Goal: Task Accomplishment & Management: Use online tool/utility

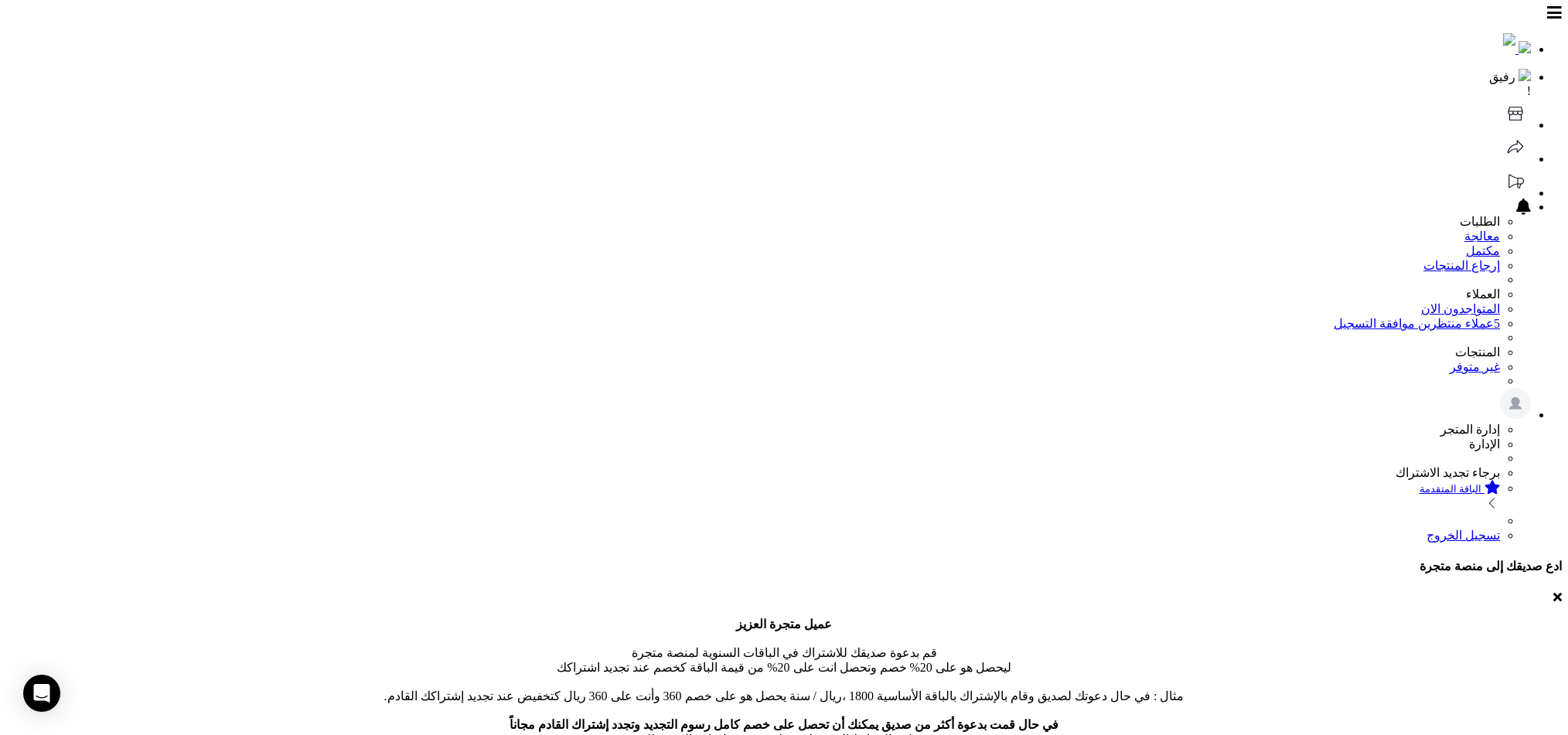
scroll to position [12, 0]
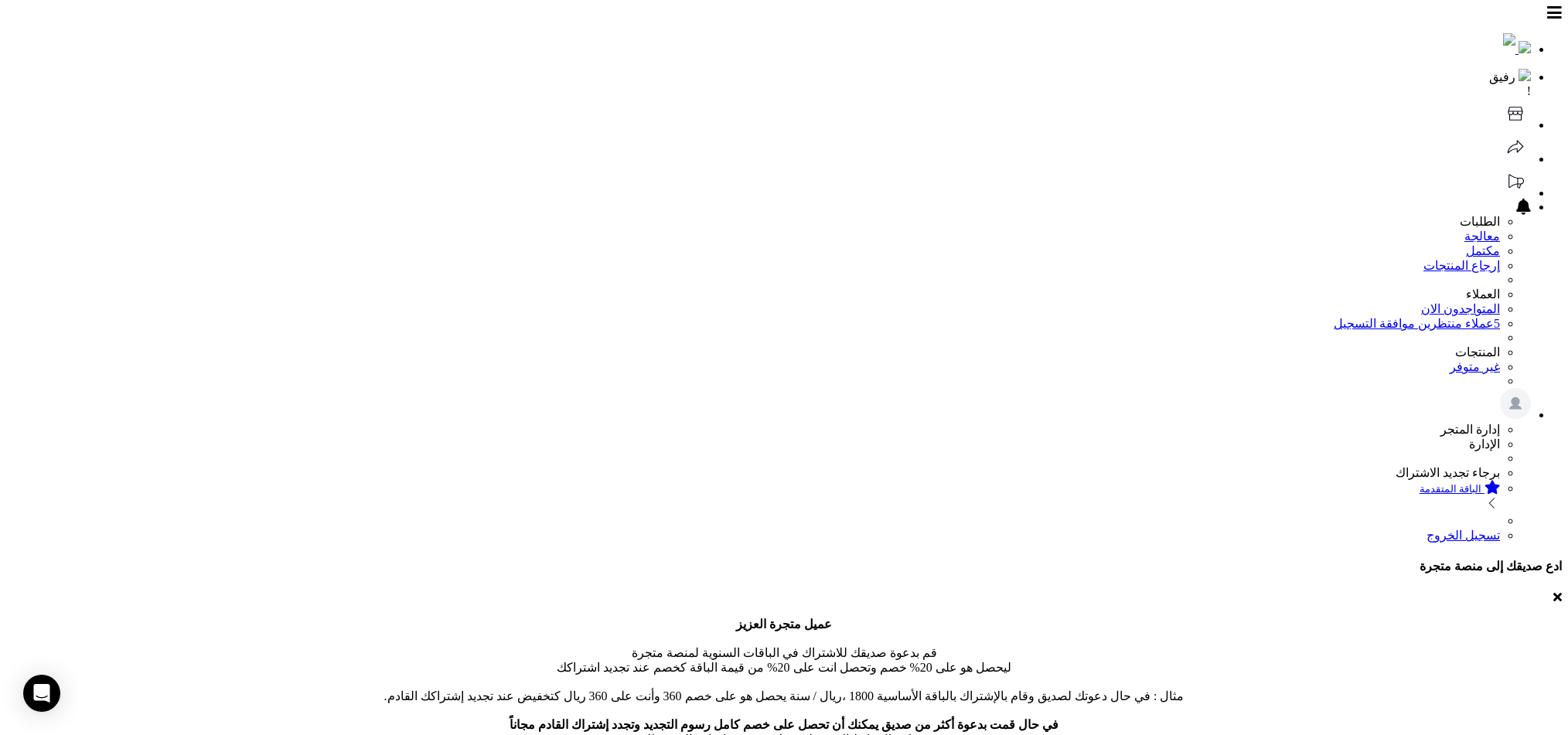
type input "*"
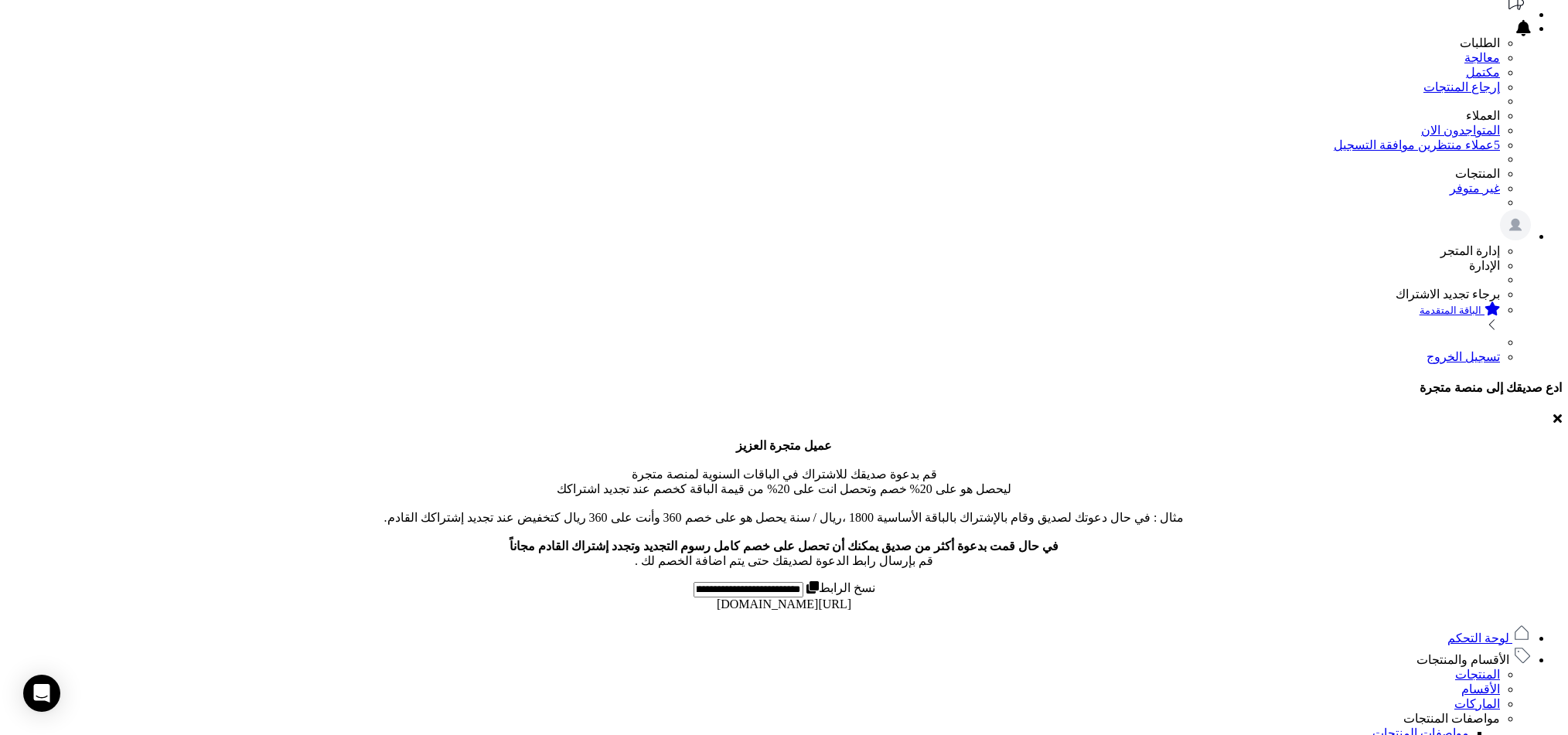
scroll to position [281, 0]
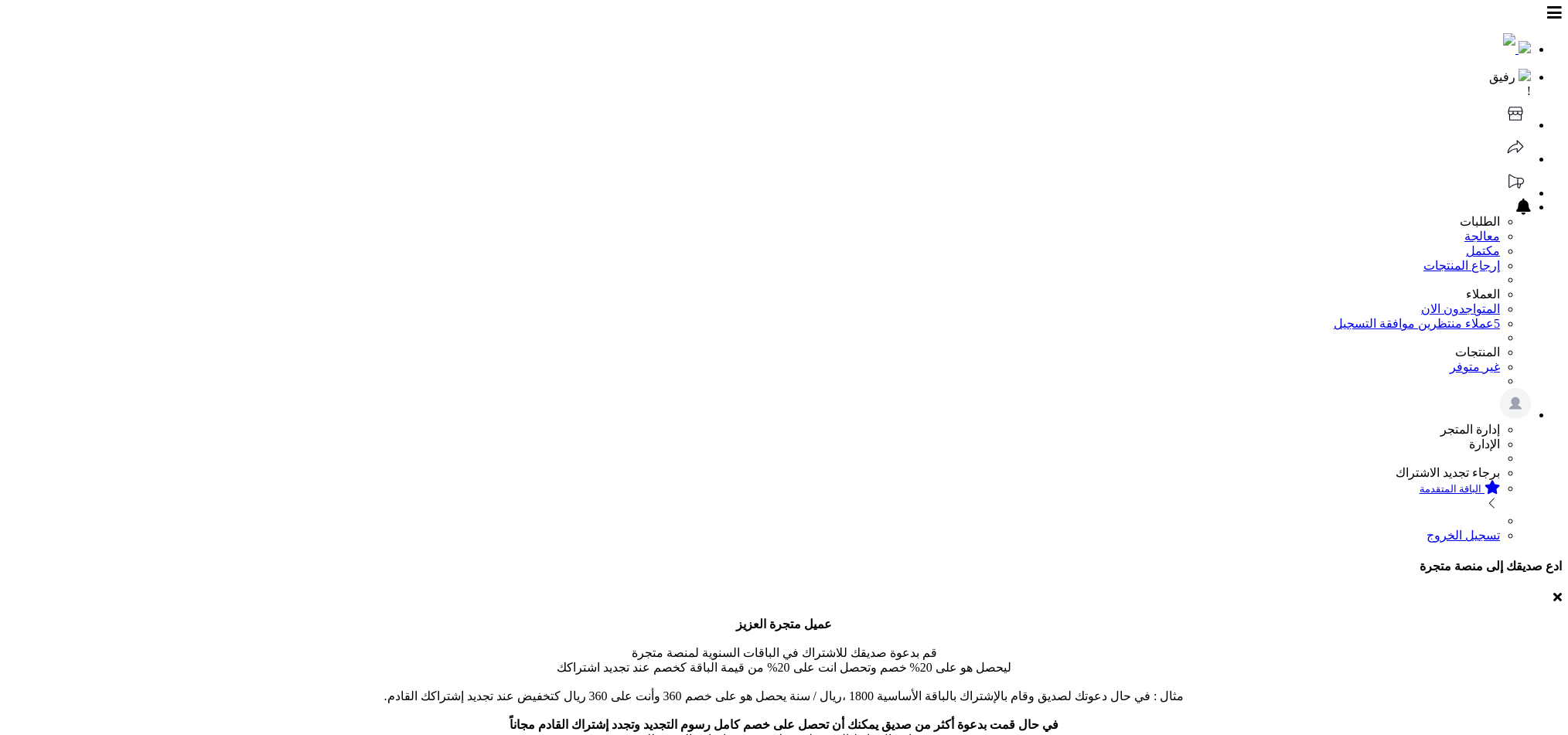
scroll to position [278, 0]
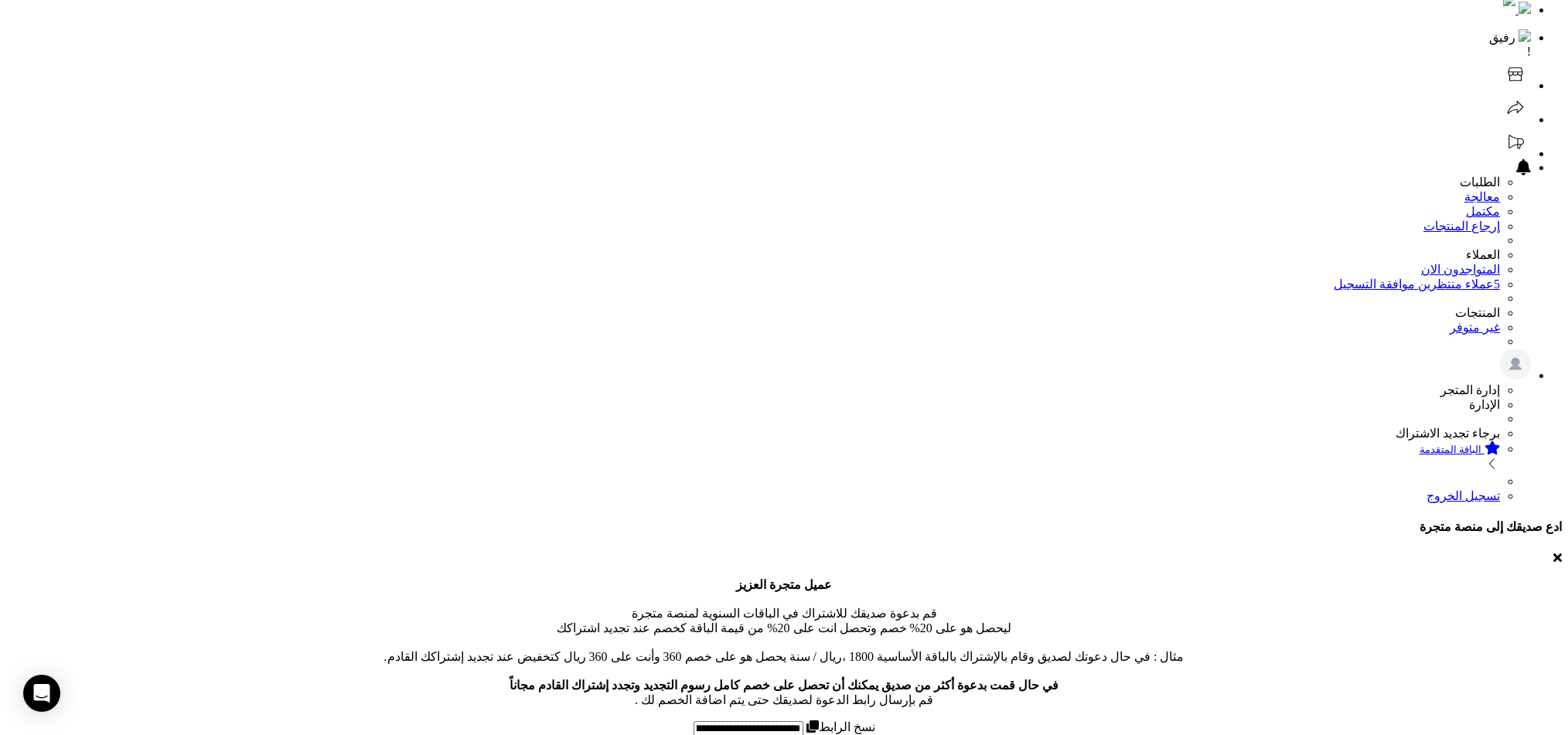
type input "*"
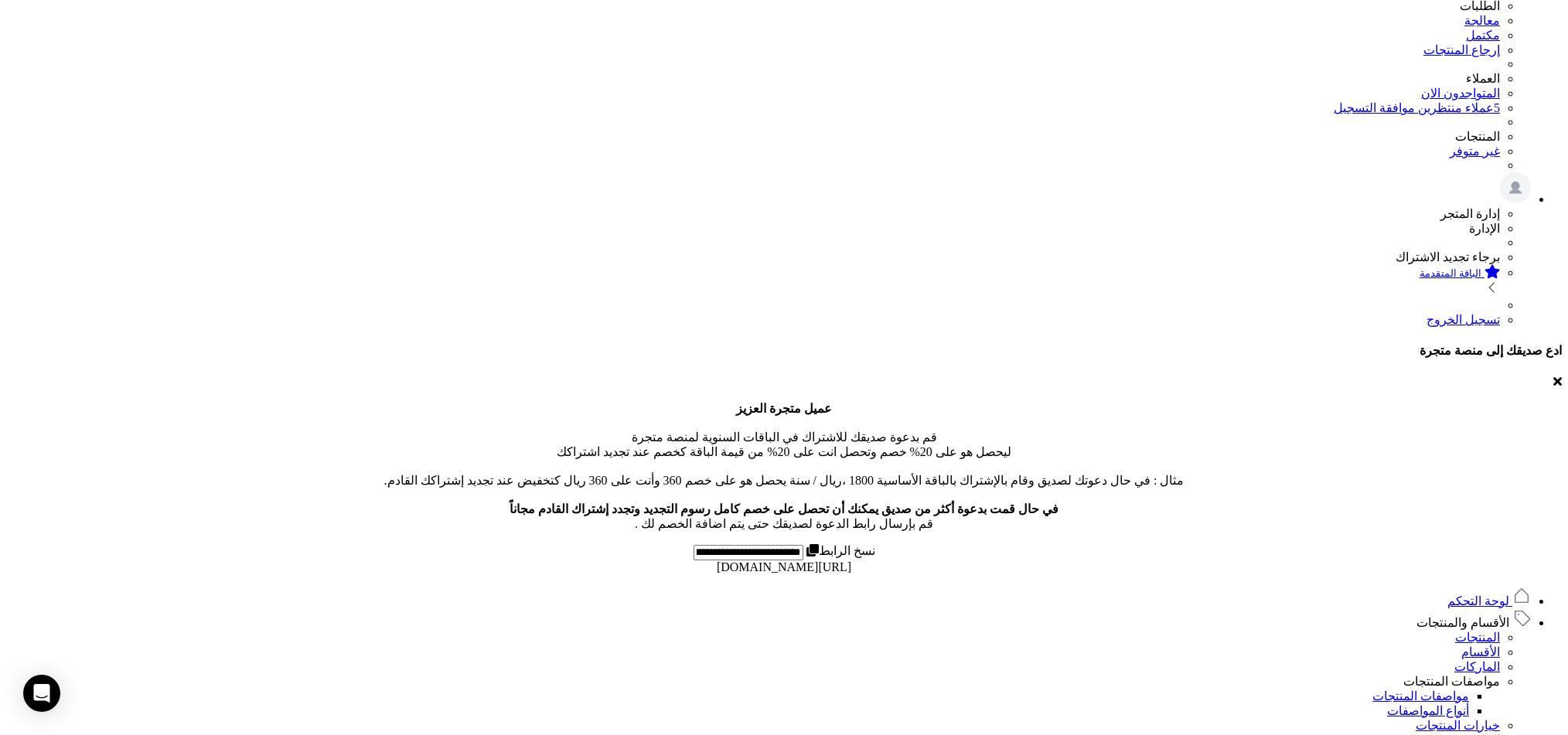
scroll to position [225, 0]
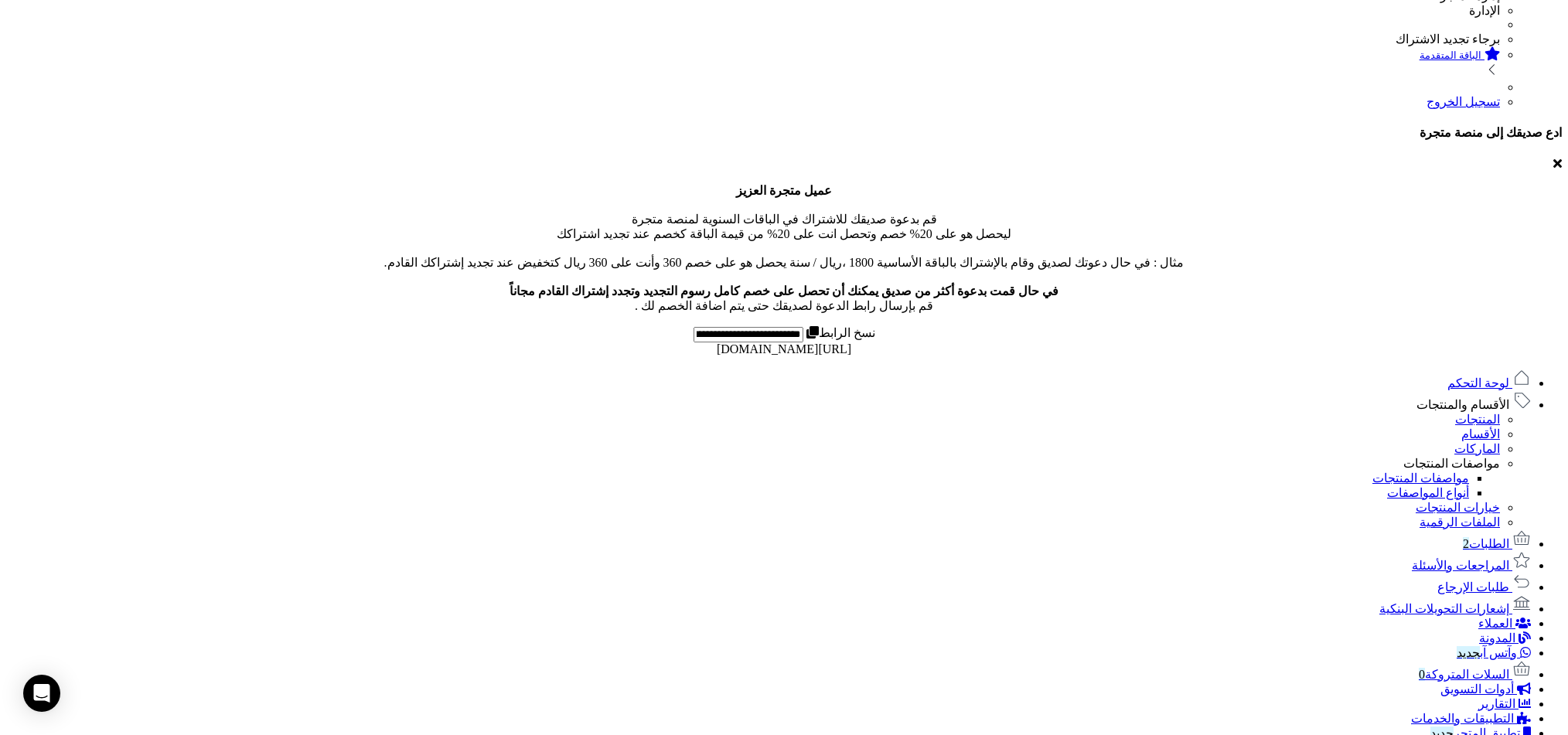
scroll to position [589, 0]
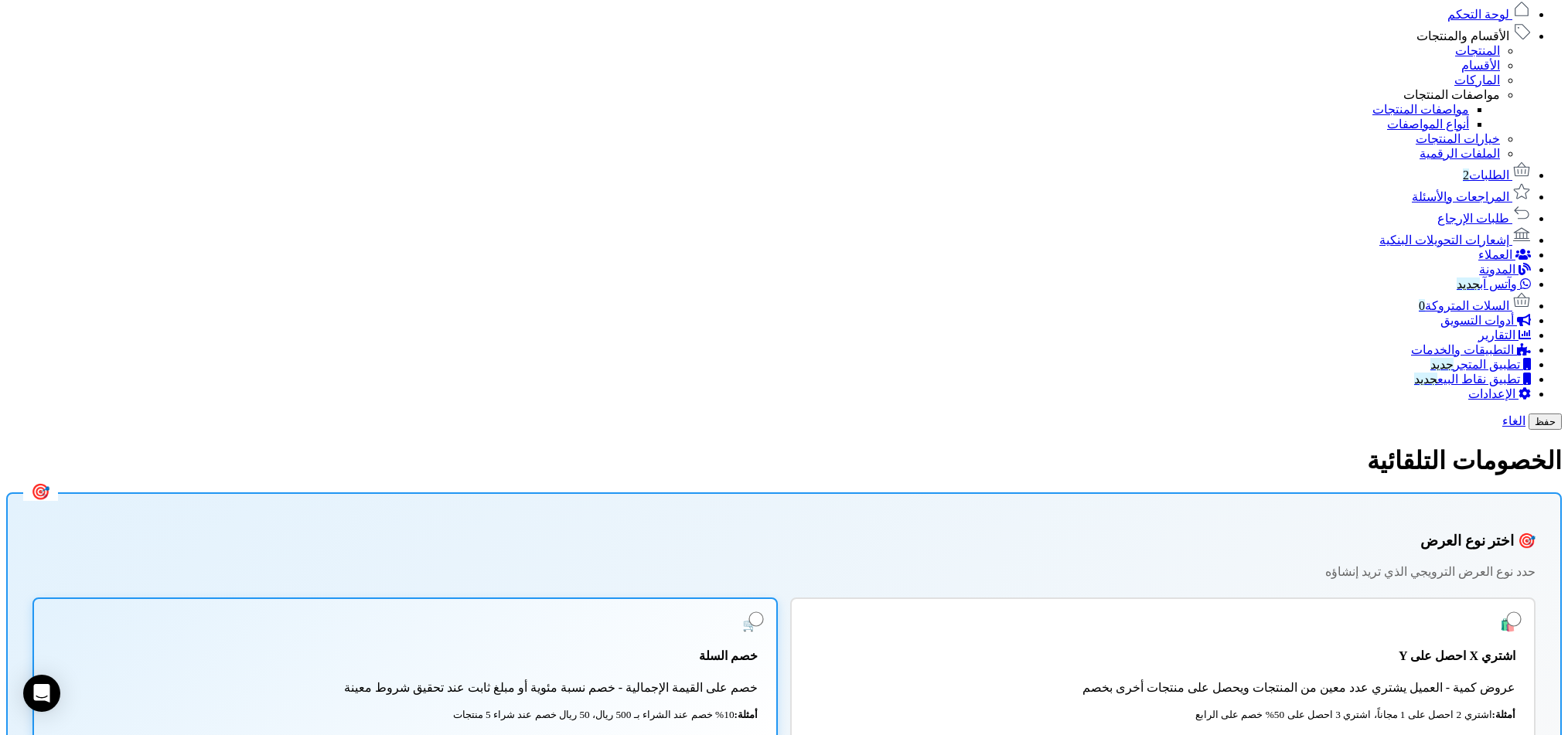
scroll to position [819, 0]
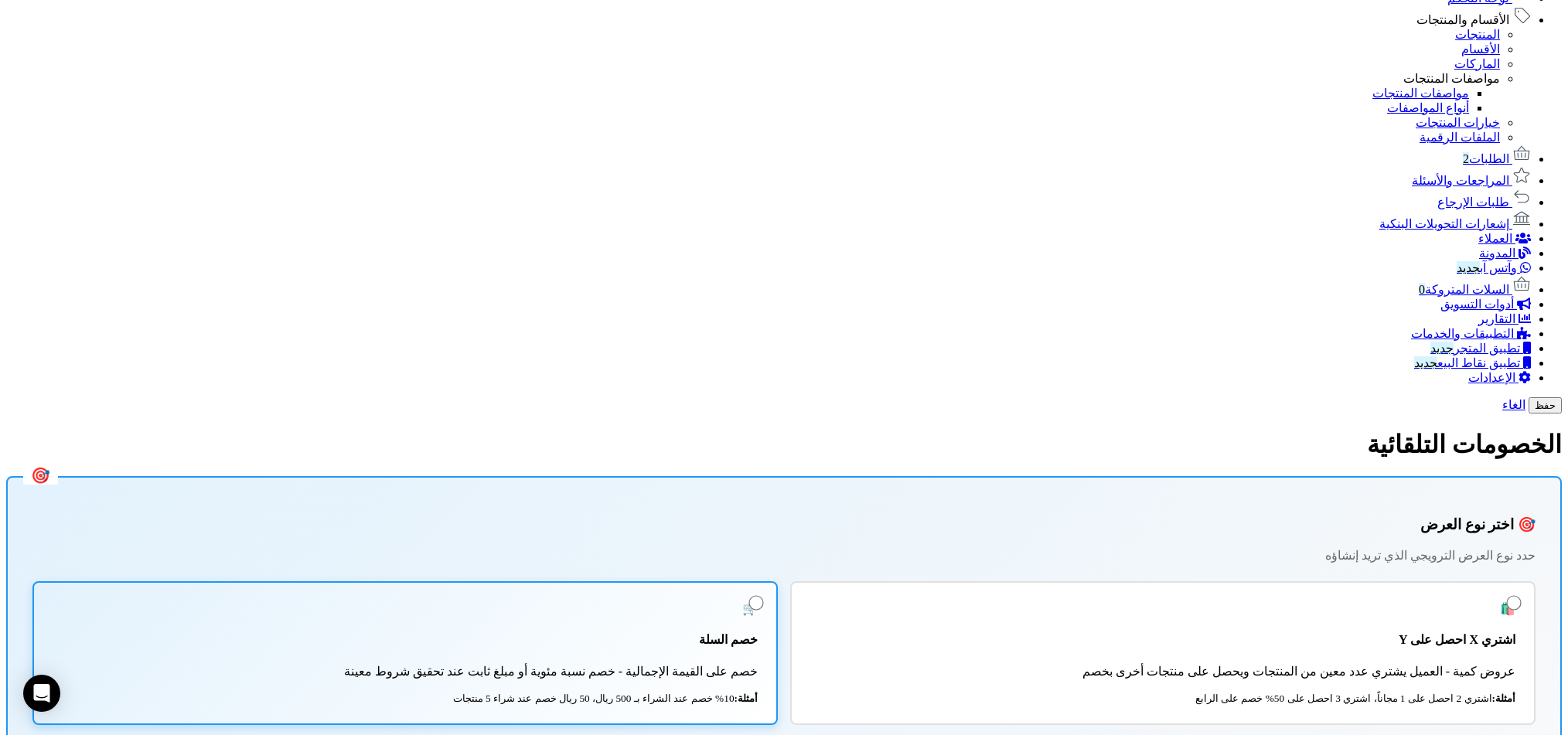
drag, startPoint x: 1000, startPoint y: 347, endPoint x: 910, endPoint y: 347, distance: 90.0
copy label "الأدنى للكمية (اختيار"
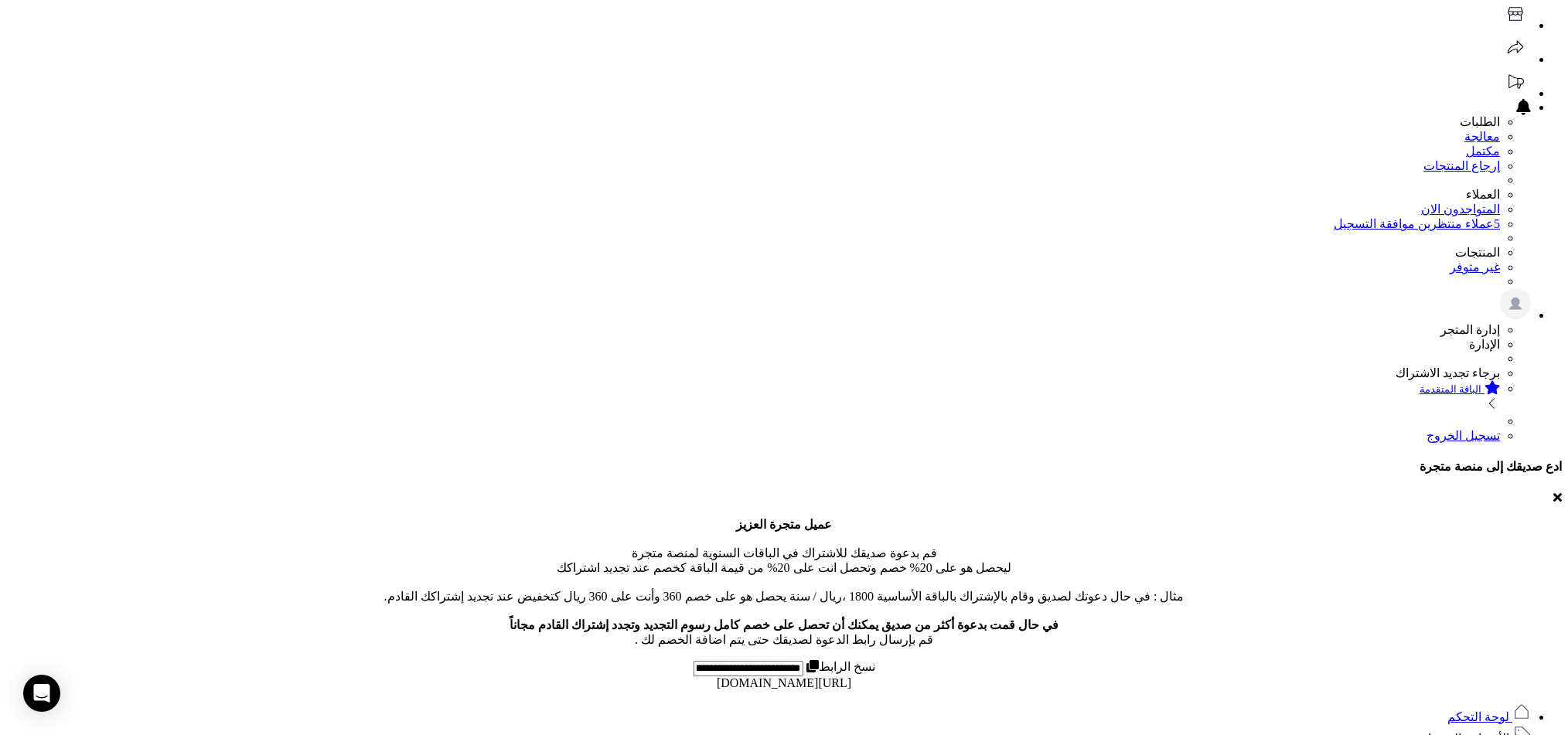
type input "*"
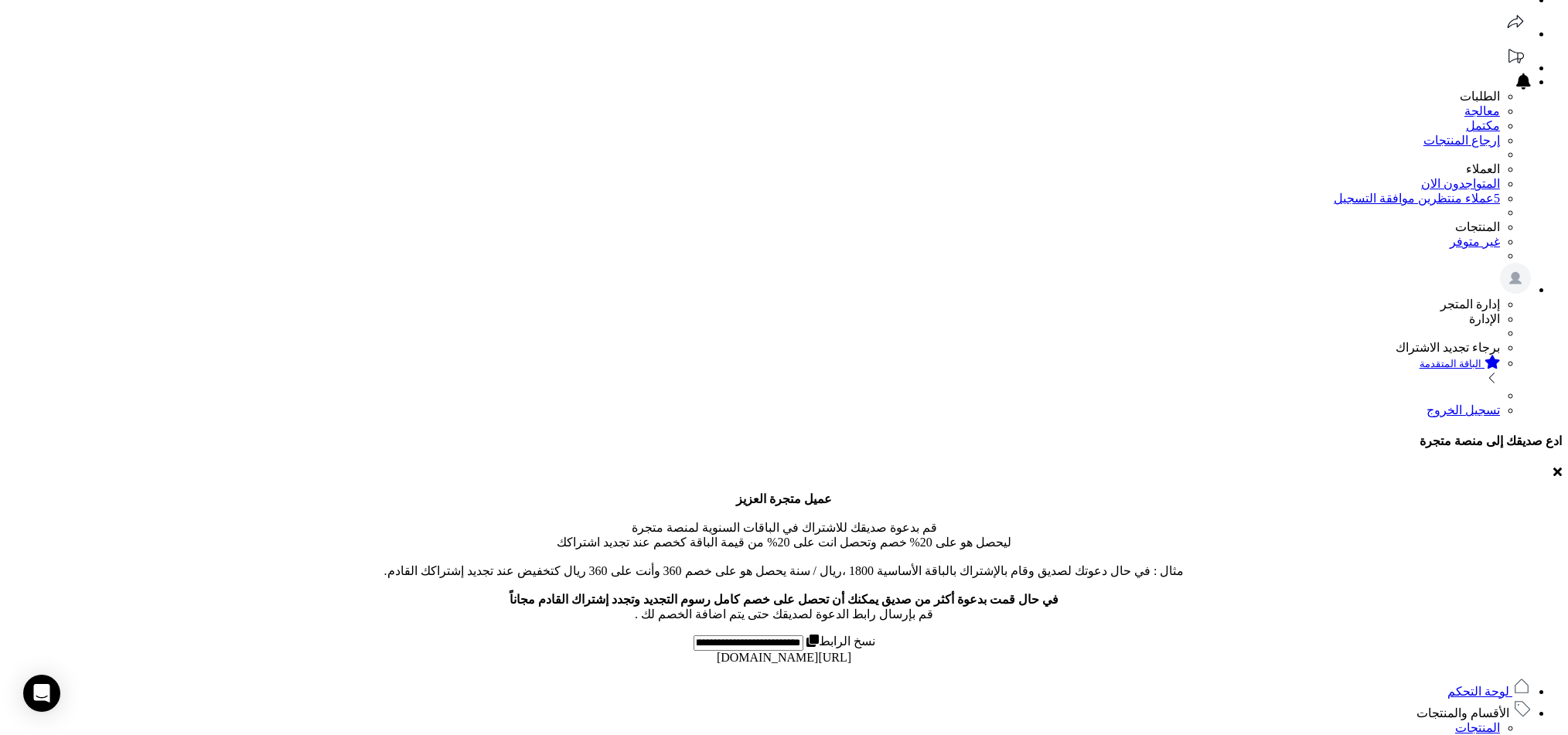
click small "أمثلة: 10% خصم عند الشراء بـ 500 ريال، 50 ريال خصم عند شراء 5 منتجات"
type input "*"
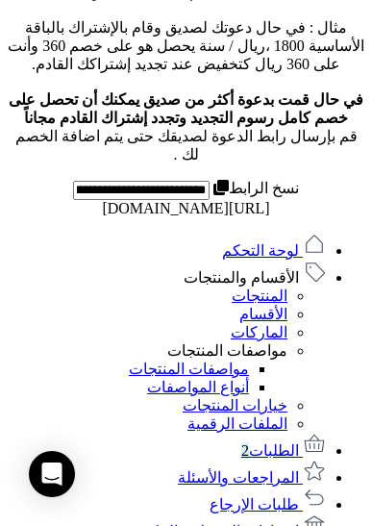
scroll to position [944, 0]
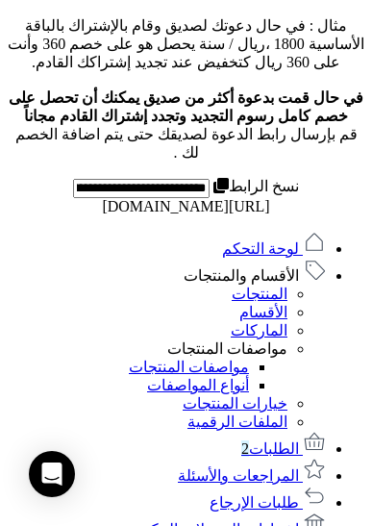
click icon
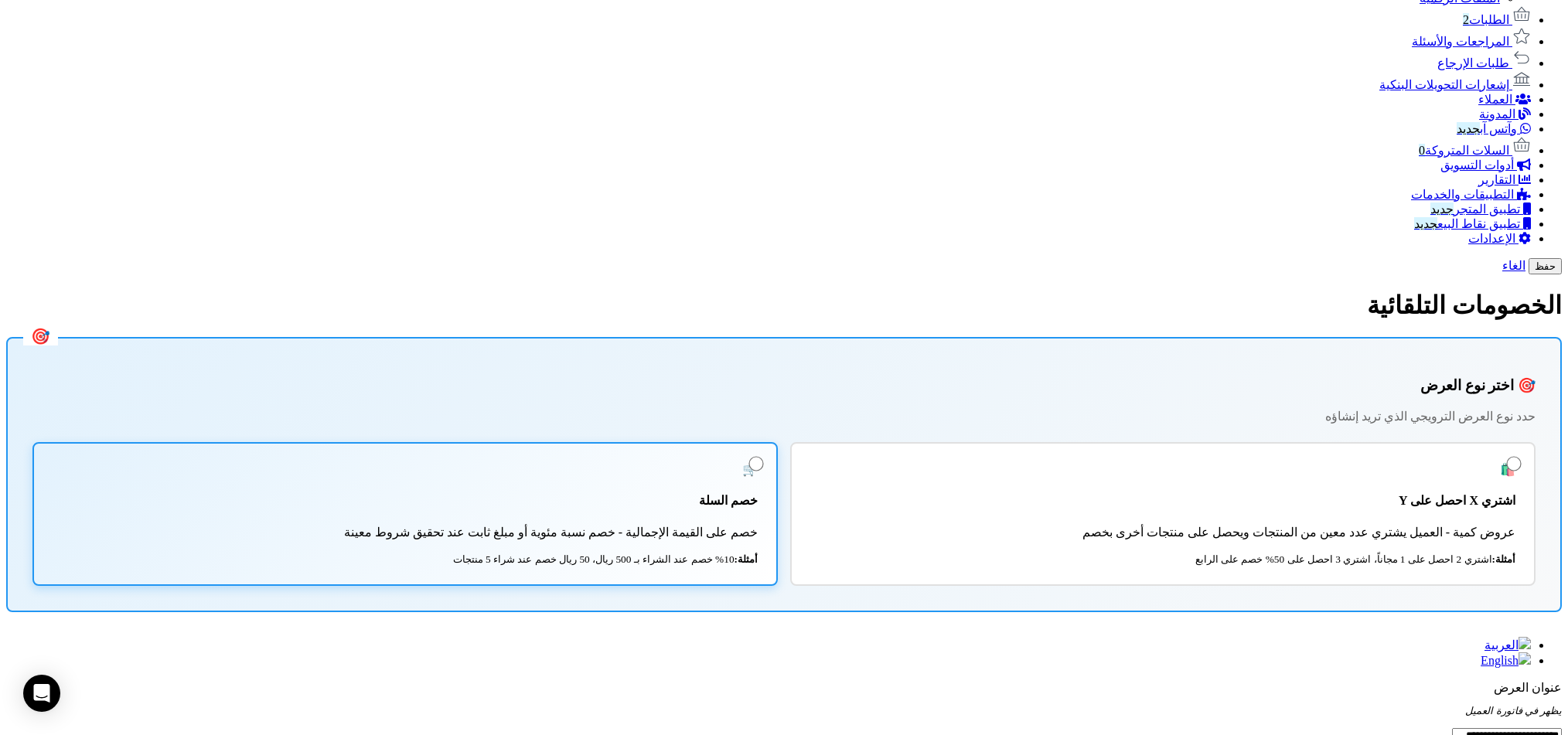
scroll to position [942, 0]
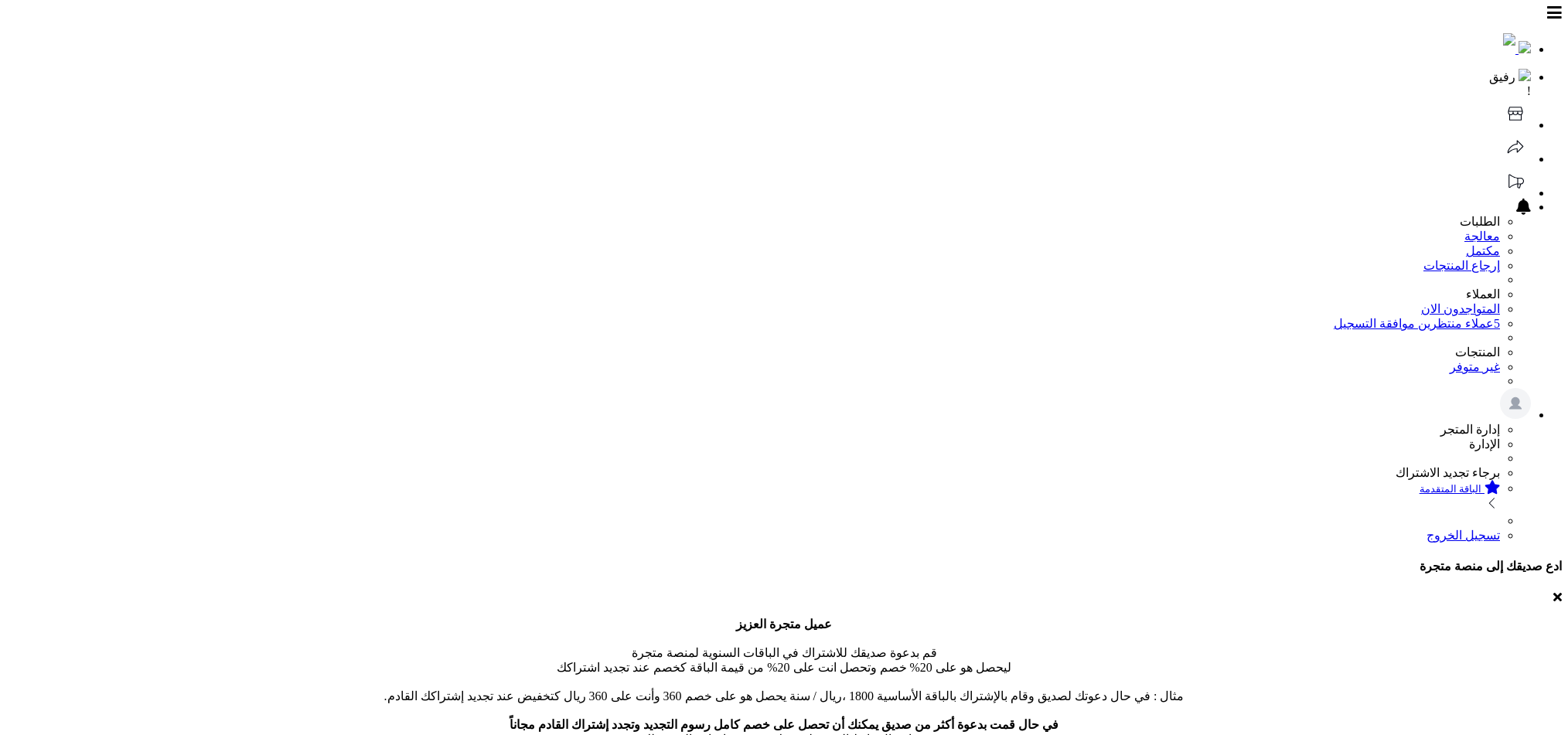
scroll to position [464, 0]
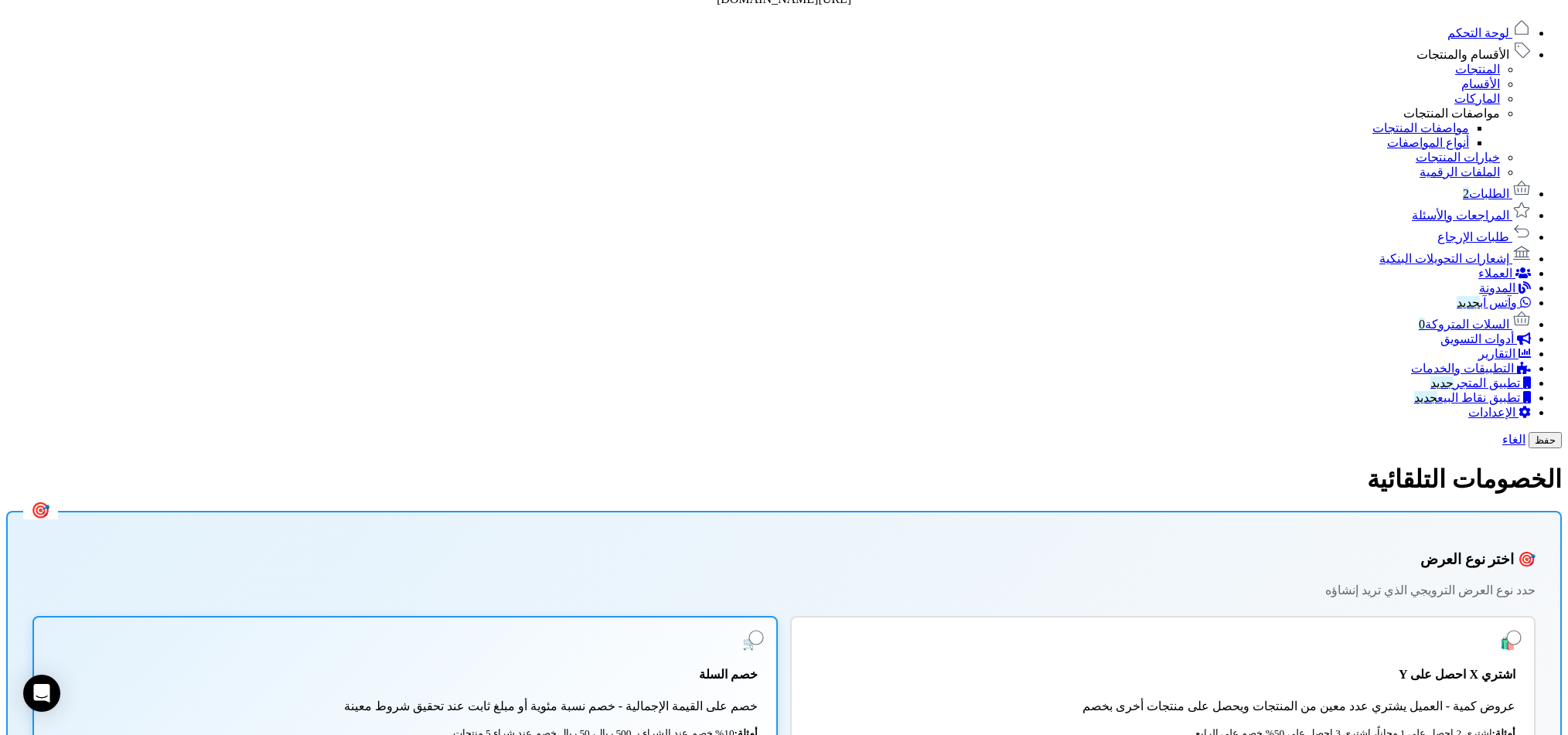
scroll to position [779, 0]
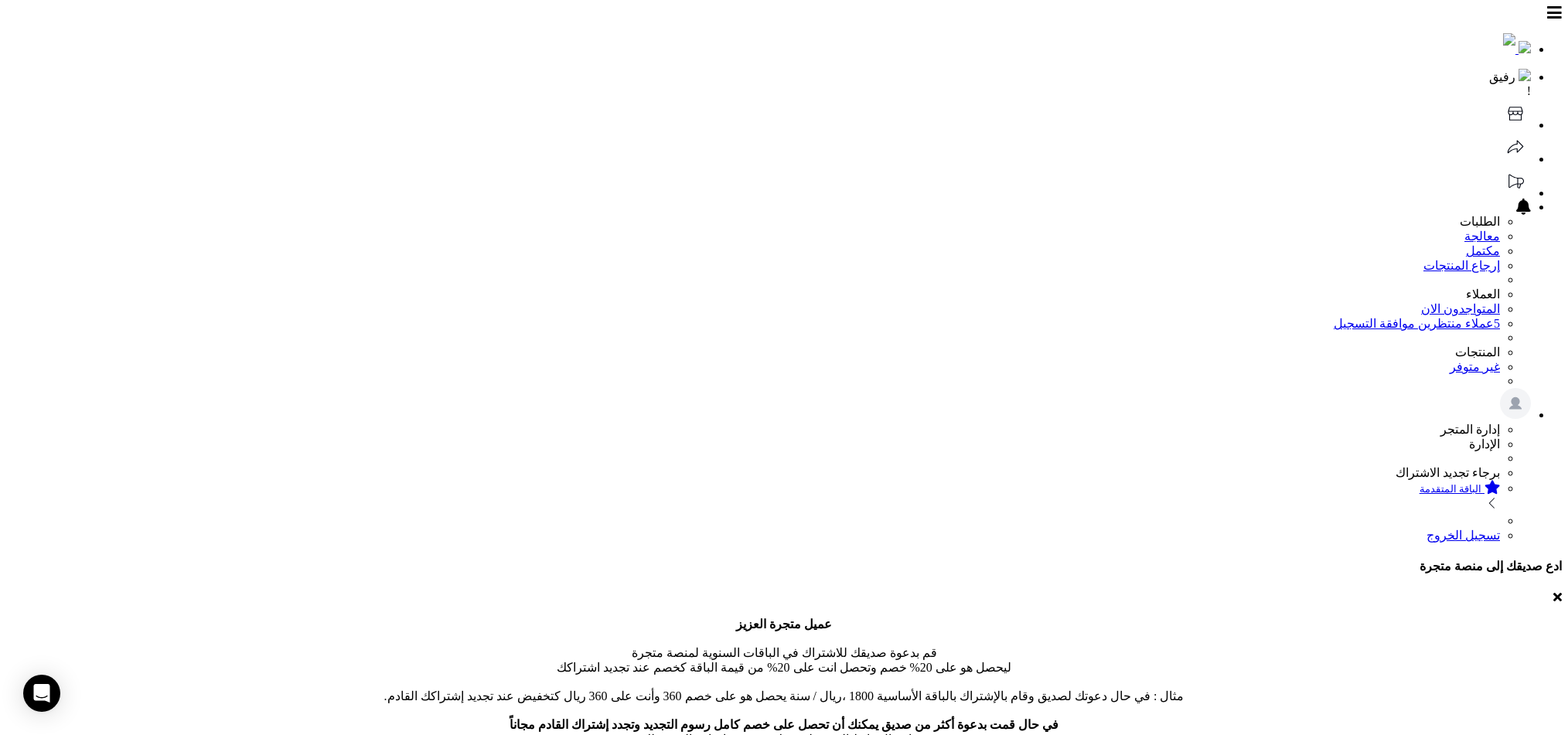
scroll to position [779, 0]
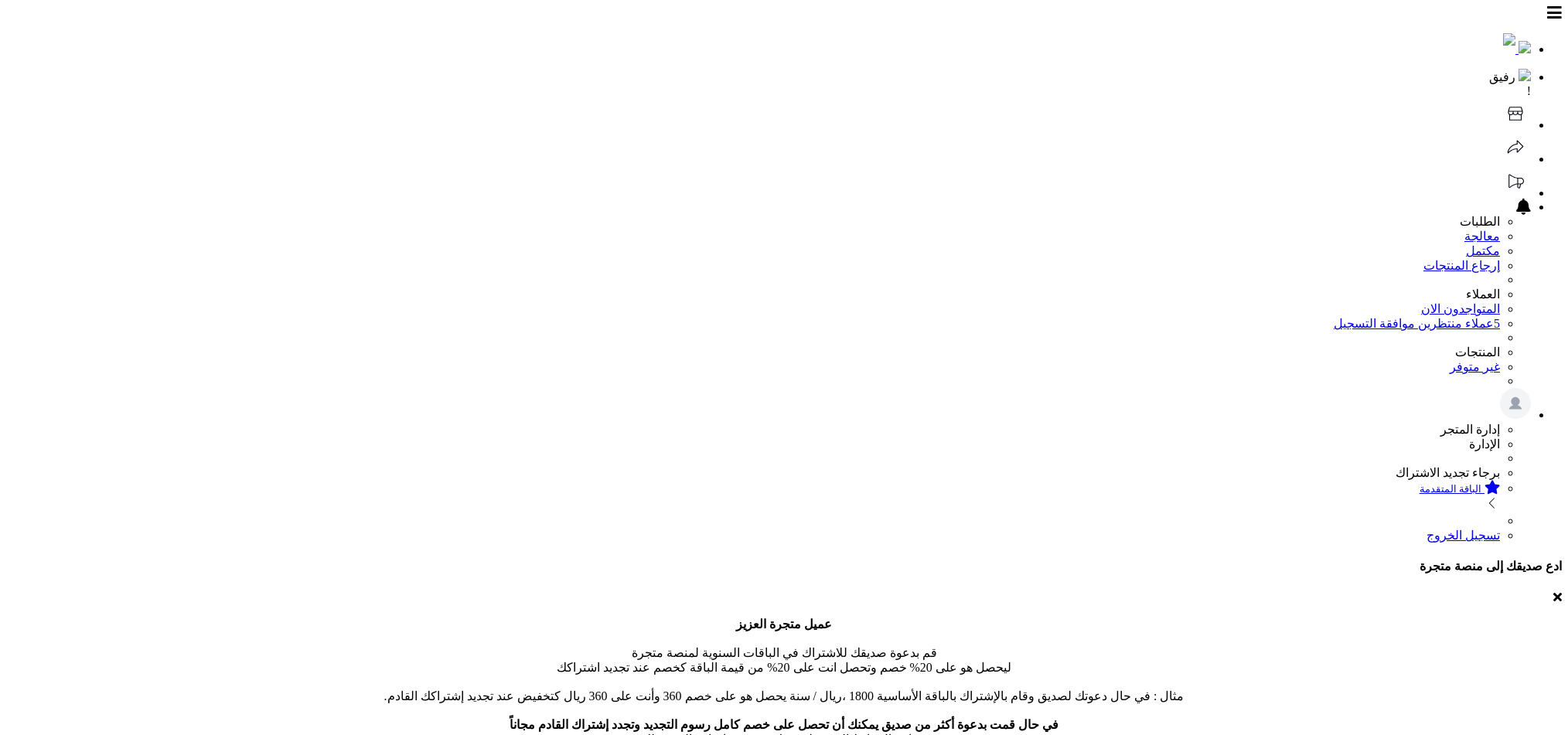
scroll to position [779, 0]
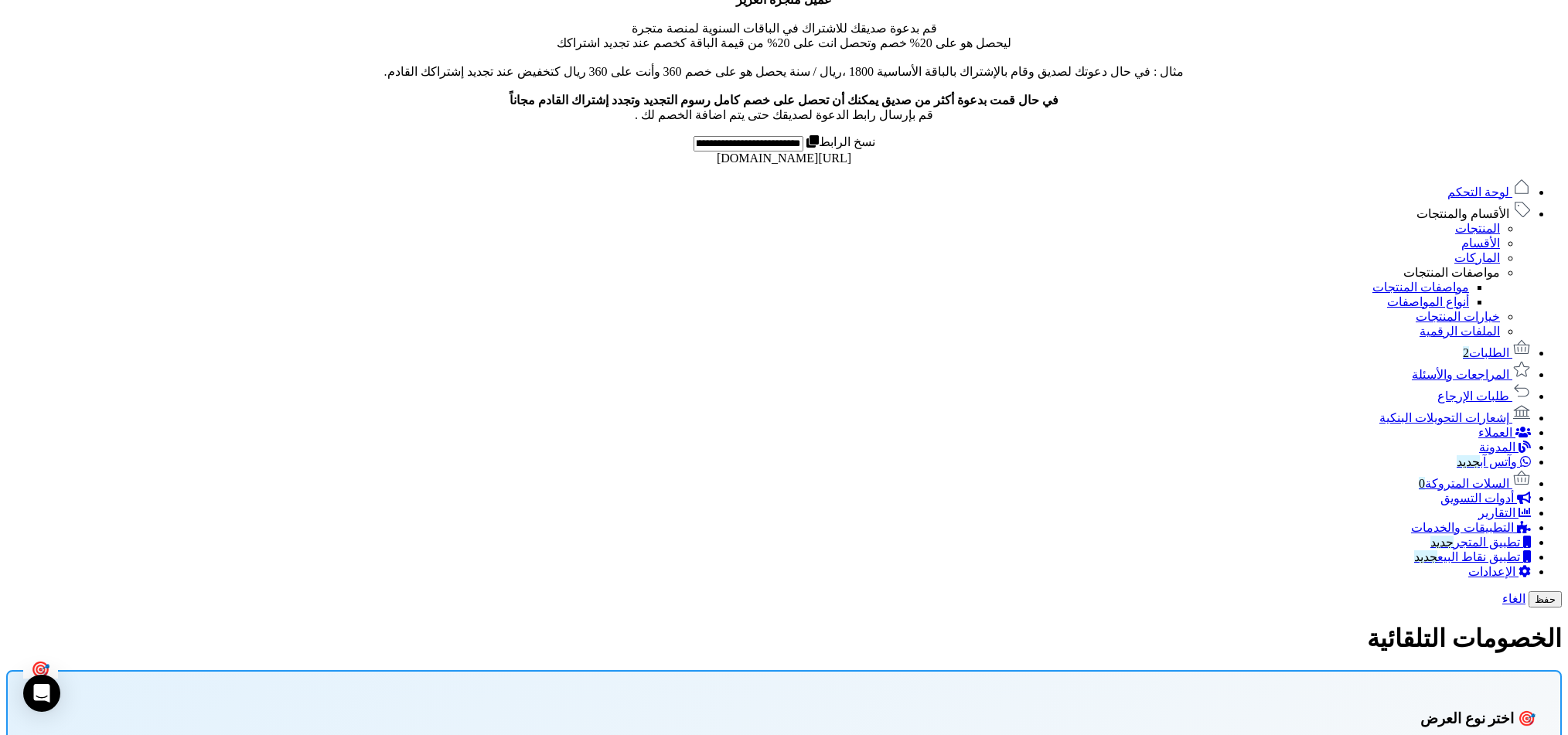
scroll to position [529, 0]
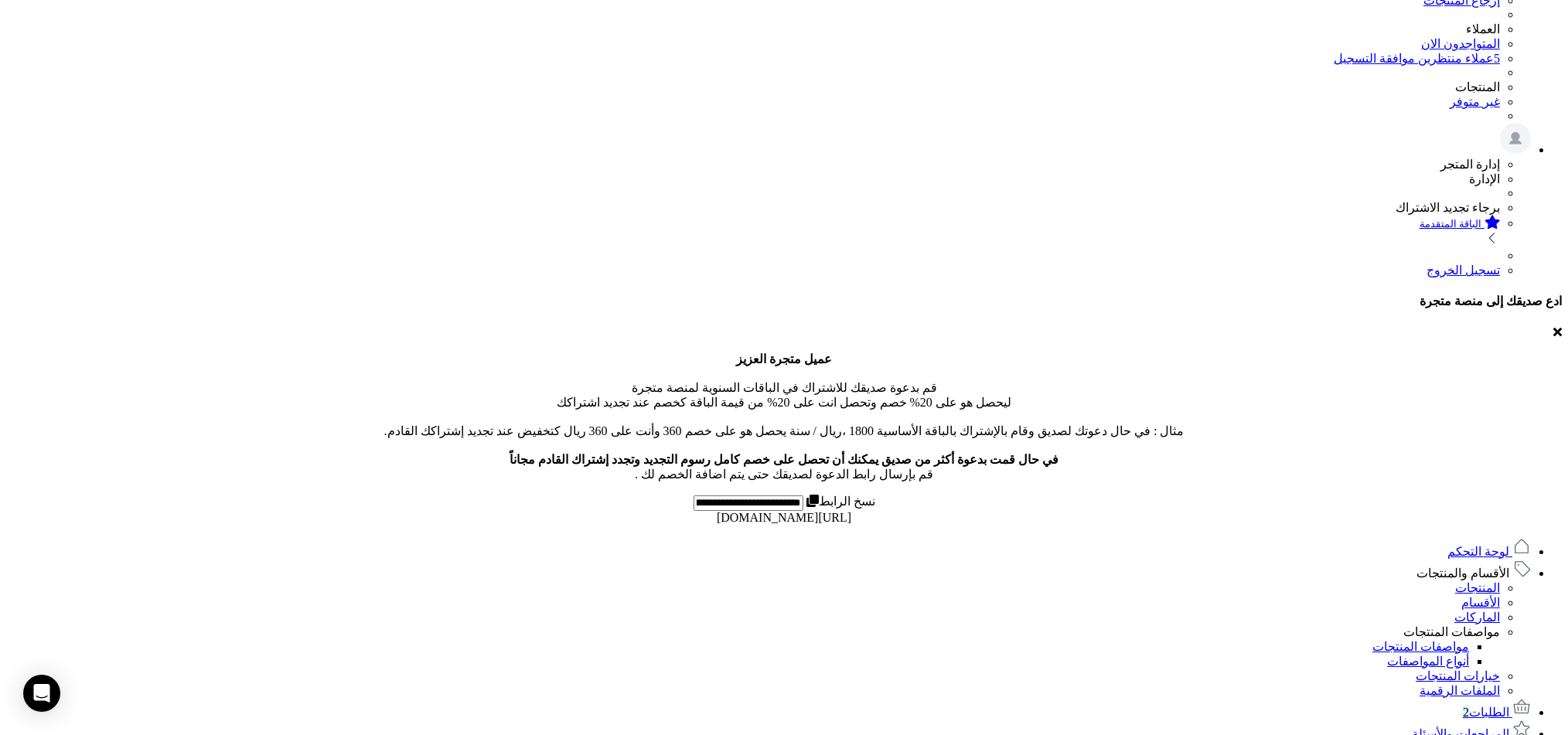
type input "*"
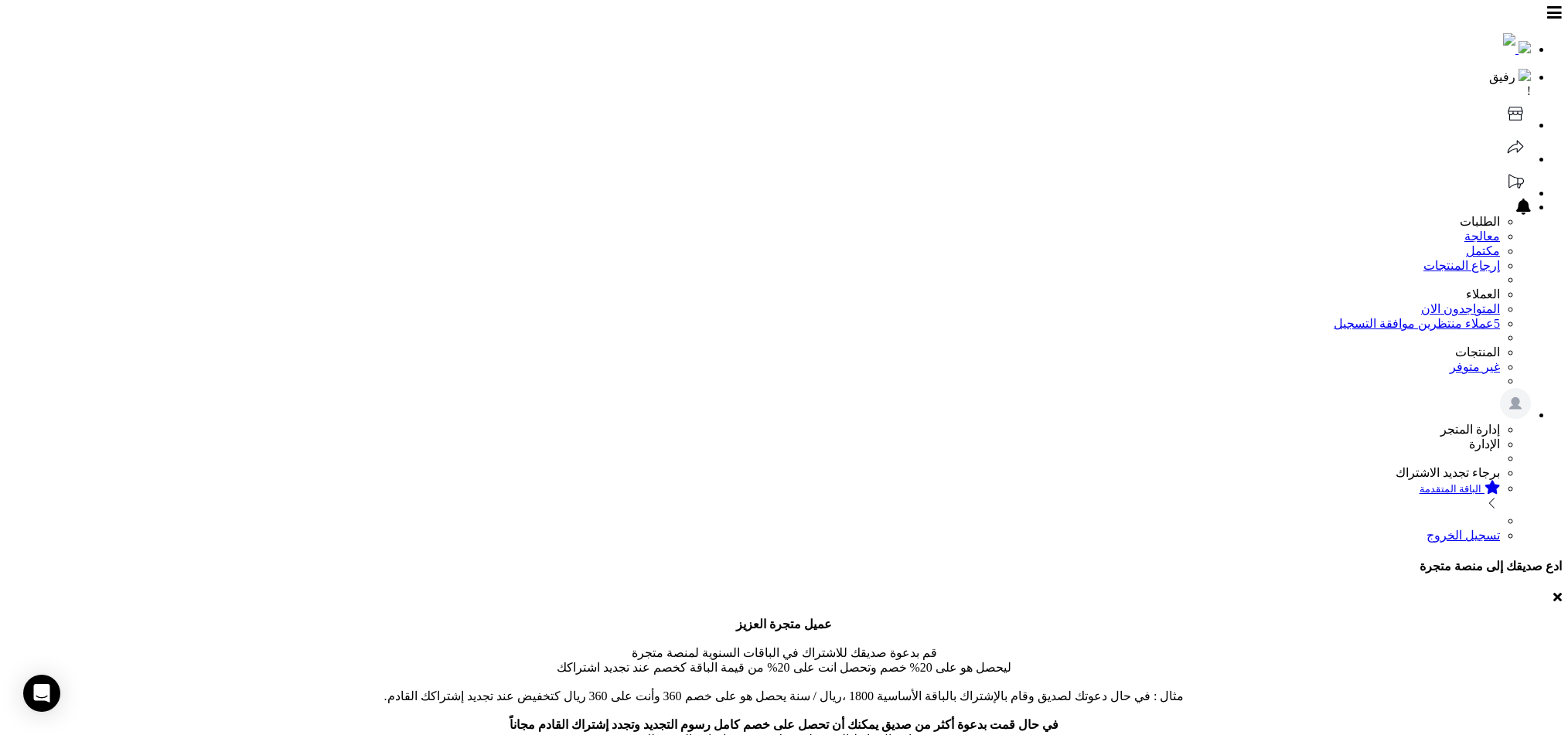
type input "*"
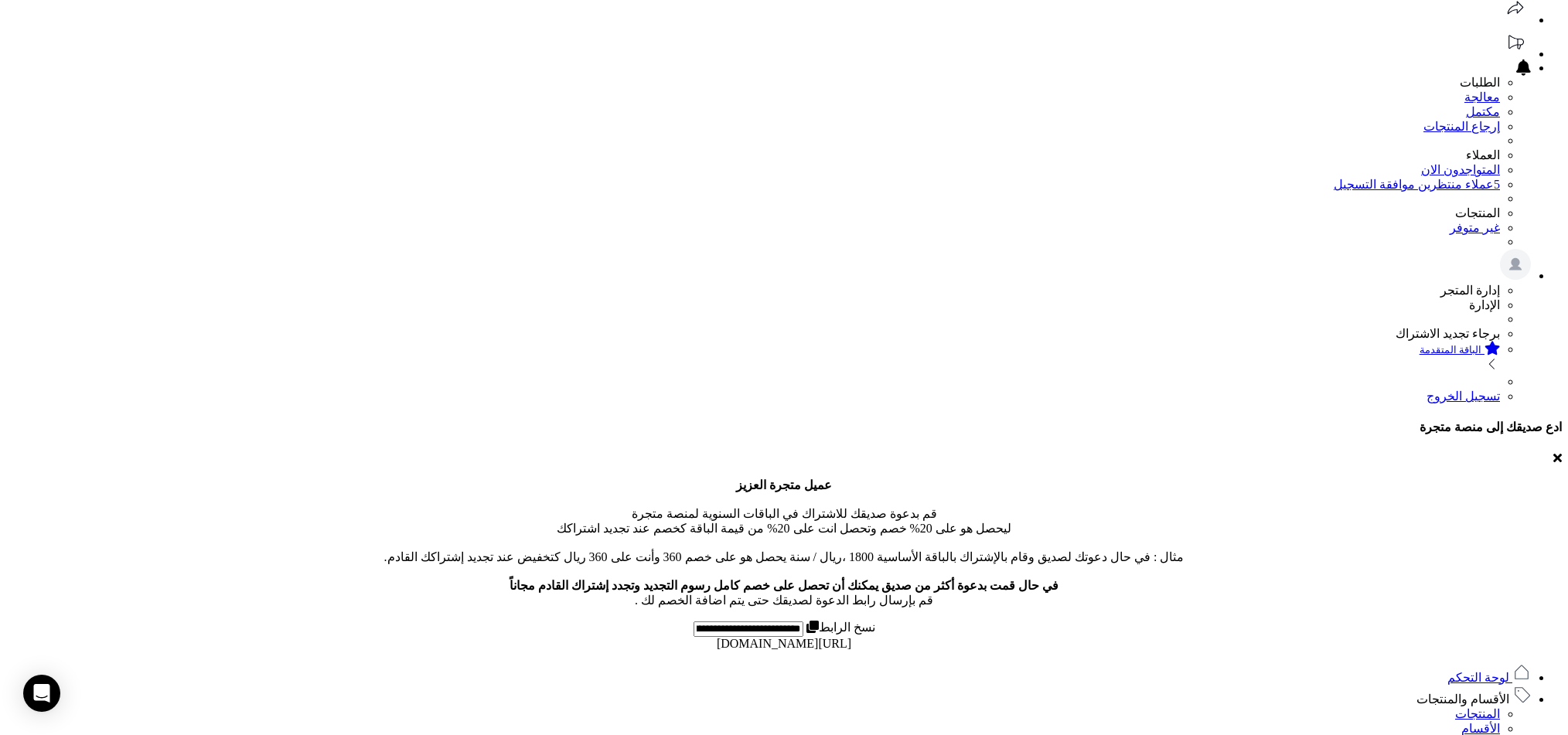
scroll to position [105, 0]
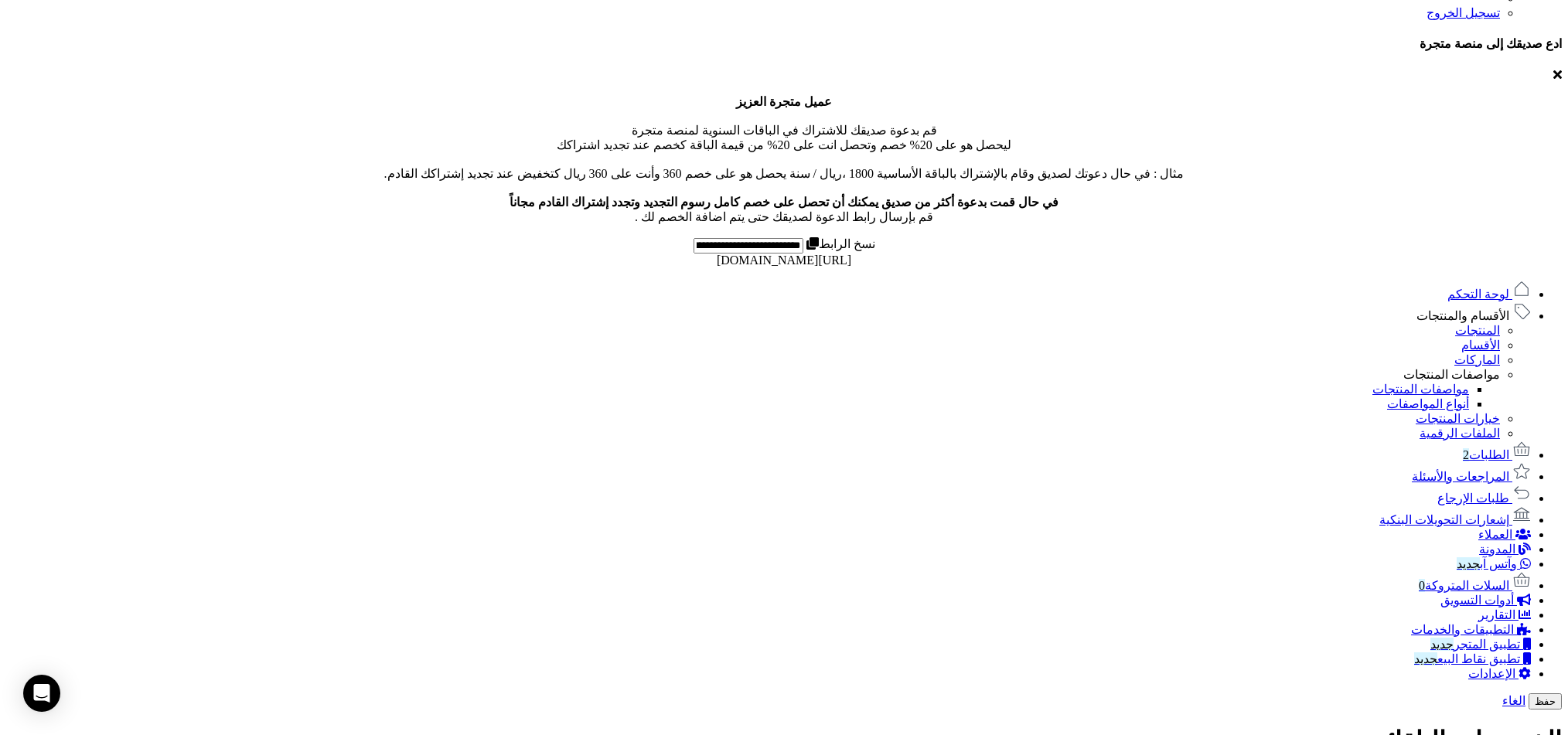
scroll to position [772, 0]
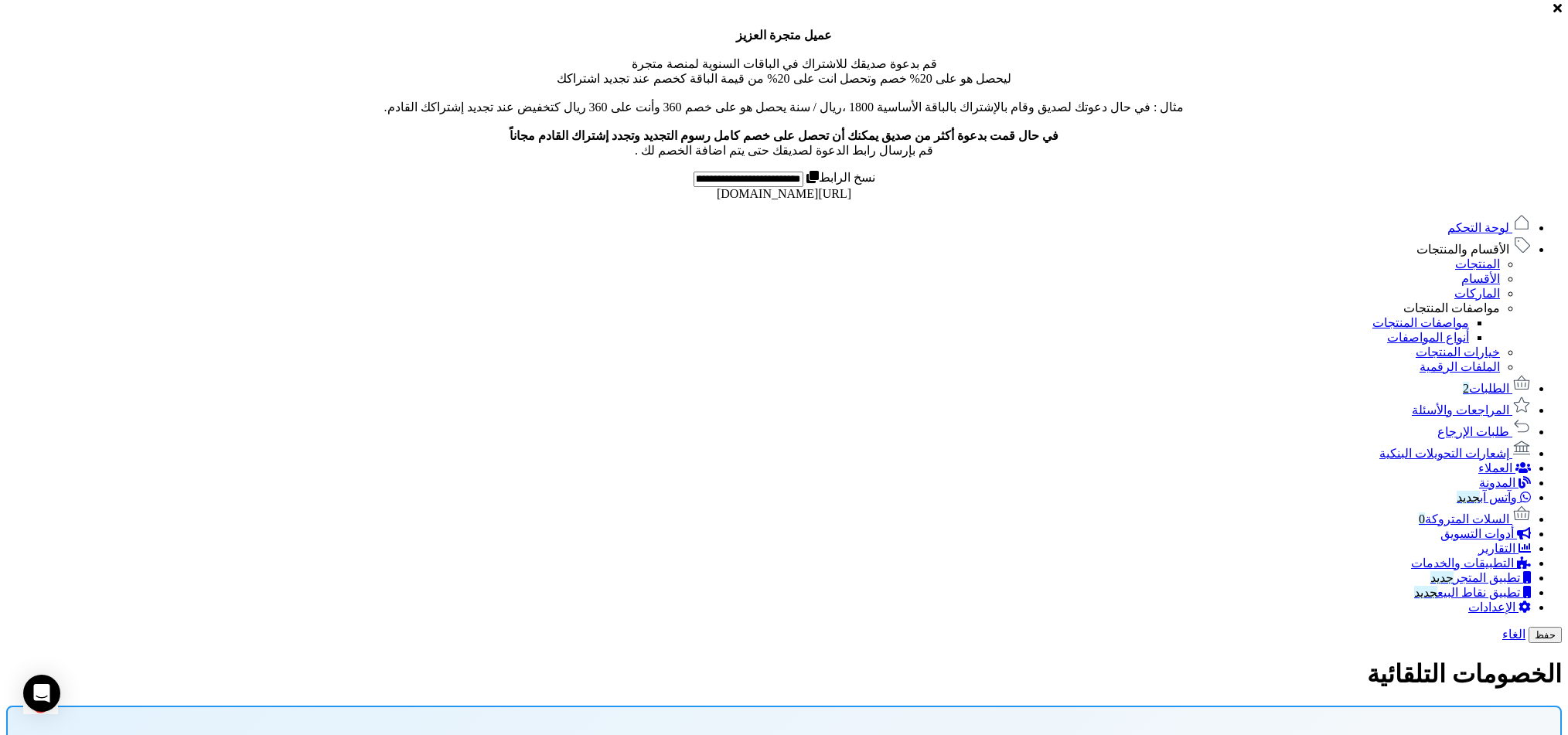
scroll to position [0, 0]
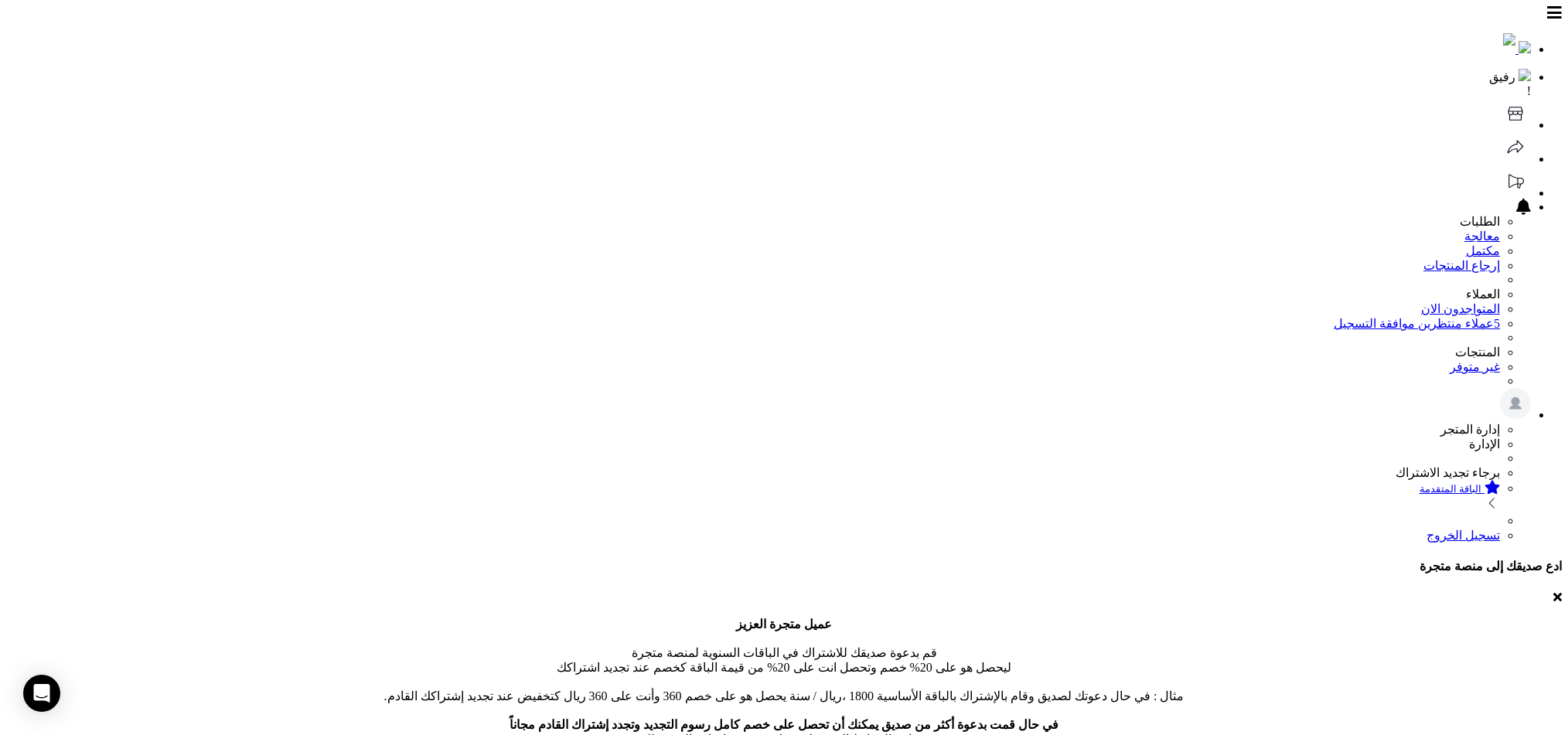
type input "*"
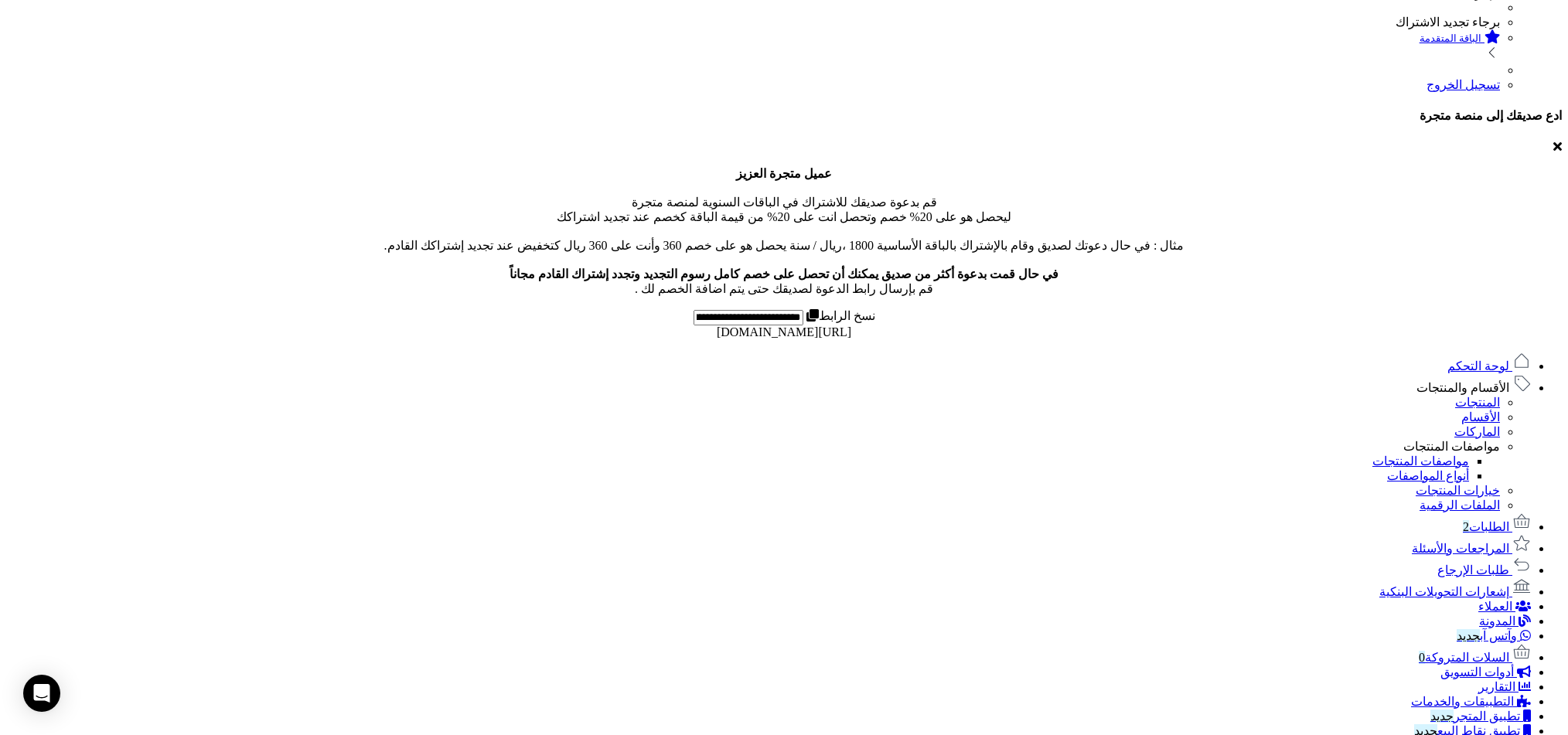
scroll to position [828, 0]
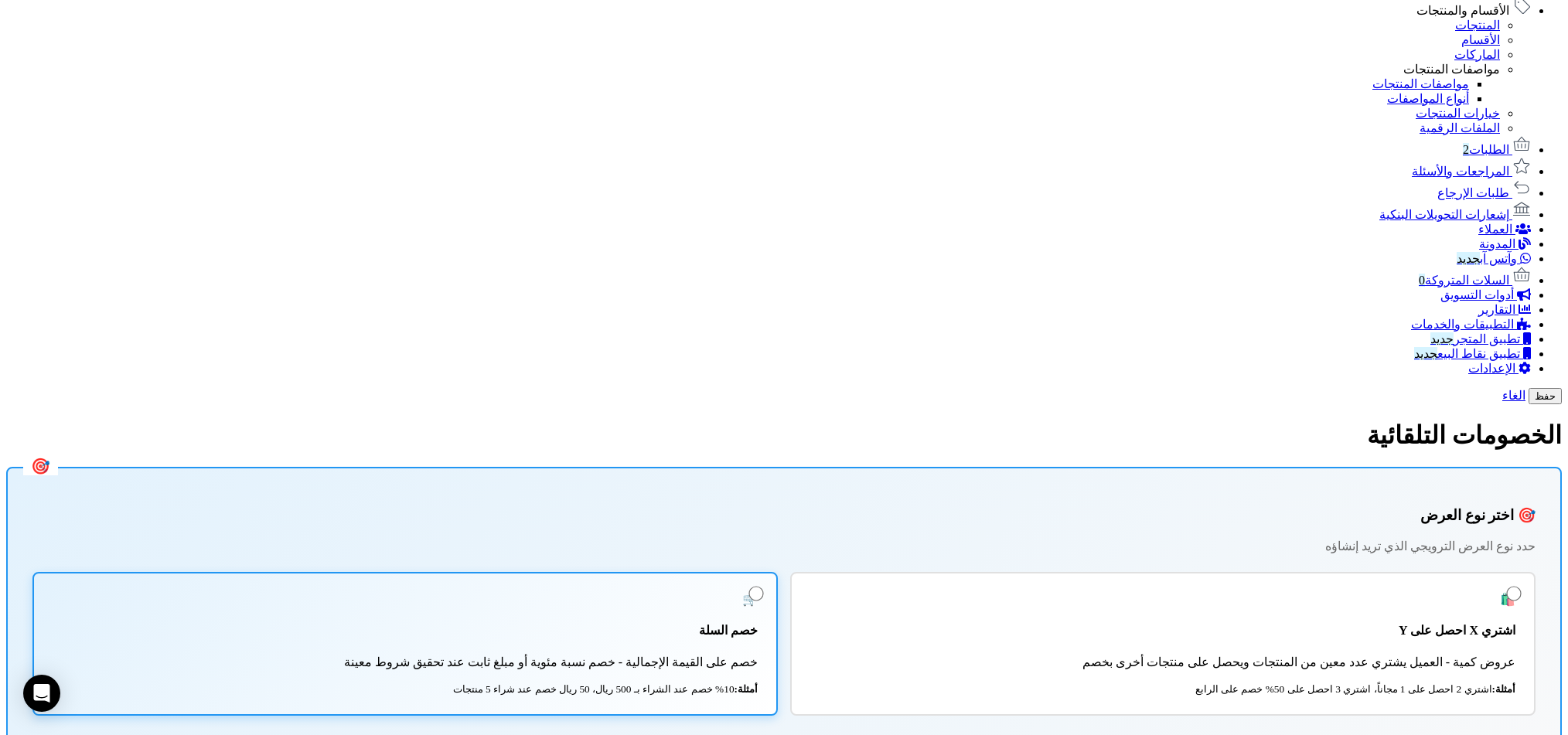
copy div "🛒 إعداد خصم السلة نوع الخصم مجاناً نسبة مئوية من السلة مبلغ ثابت من السلة خصم ن…"
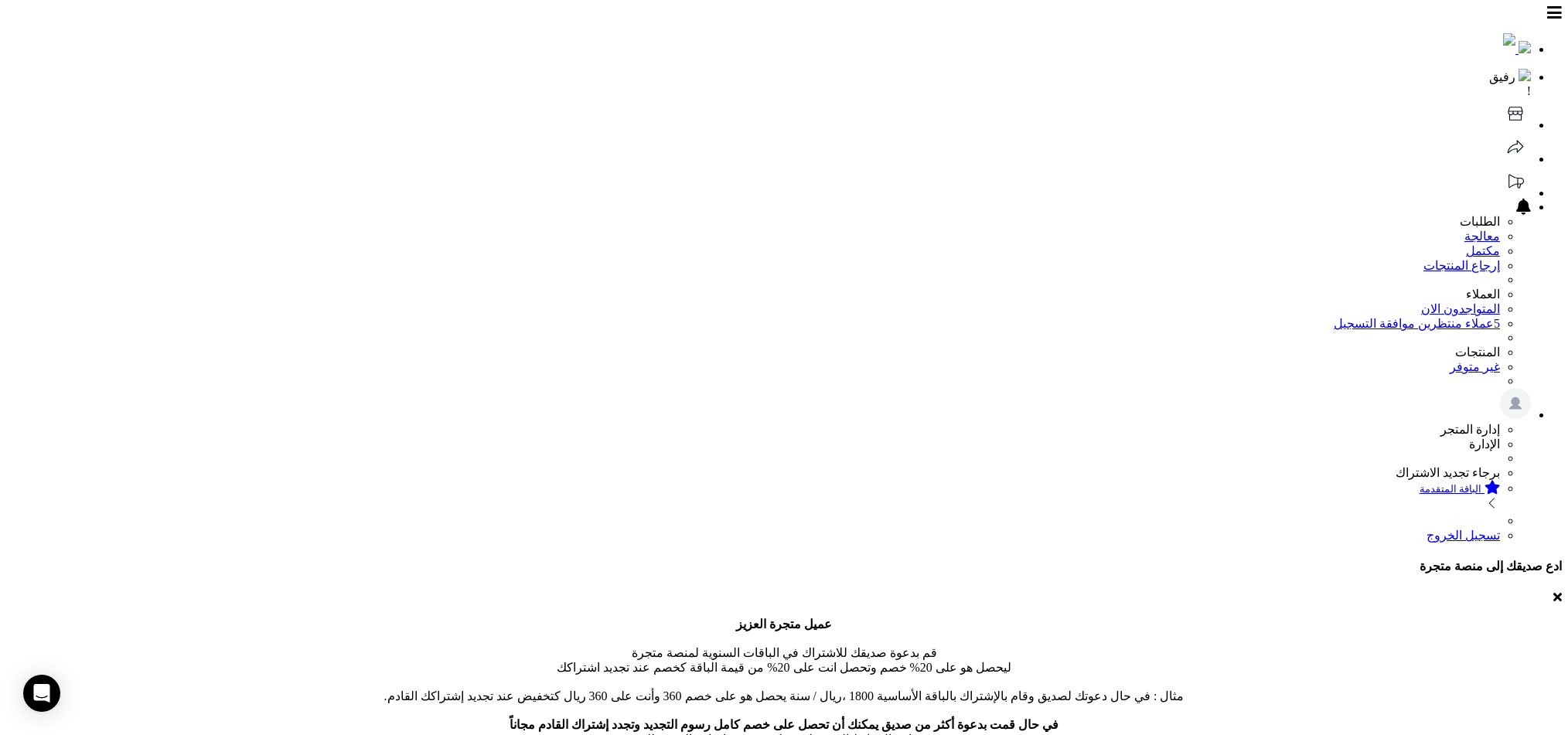
type input "*"
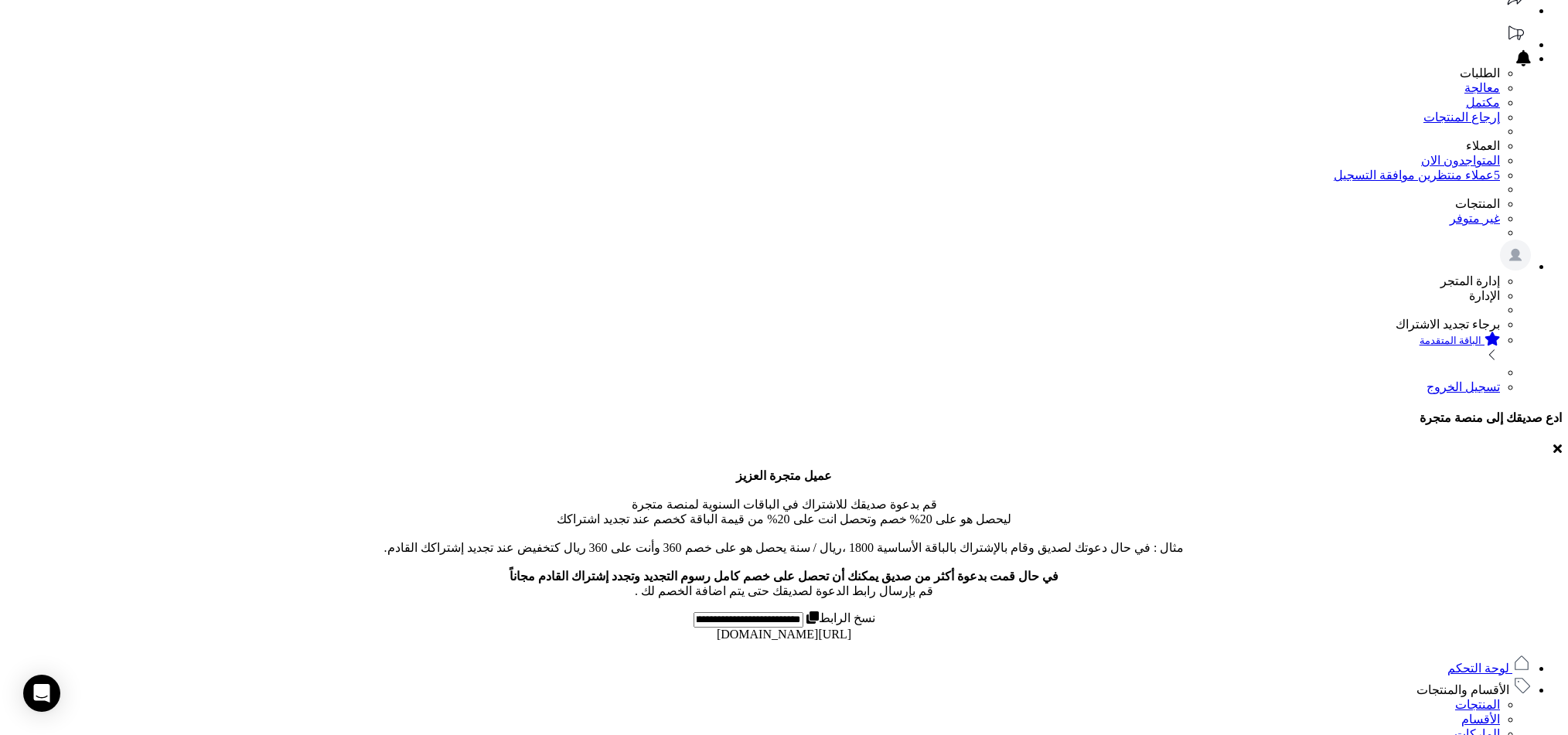
scroll to position [135, 0]
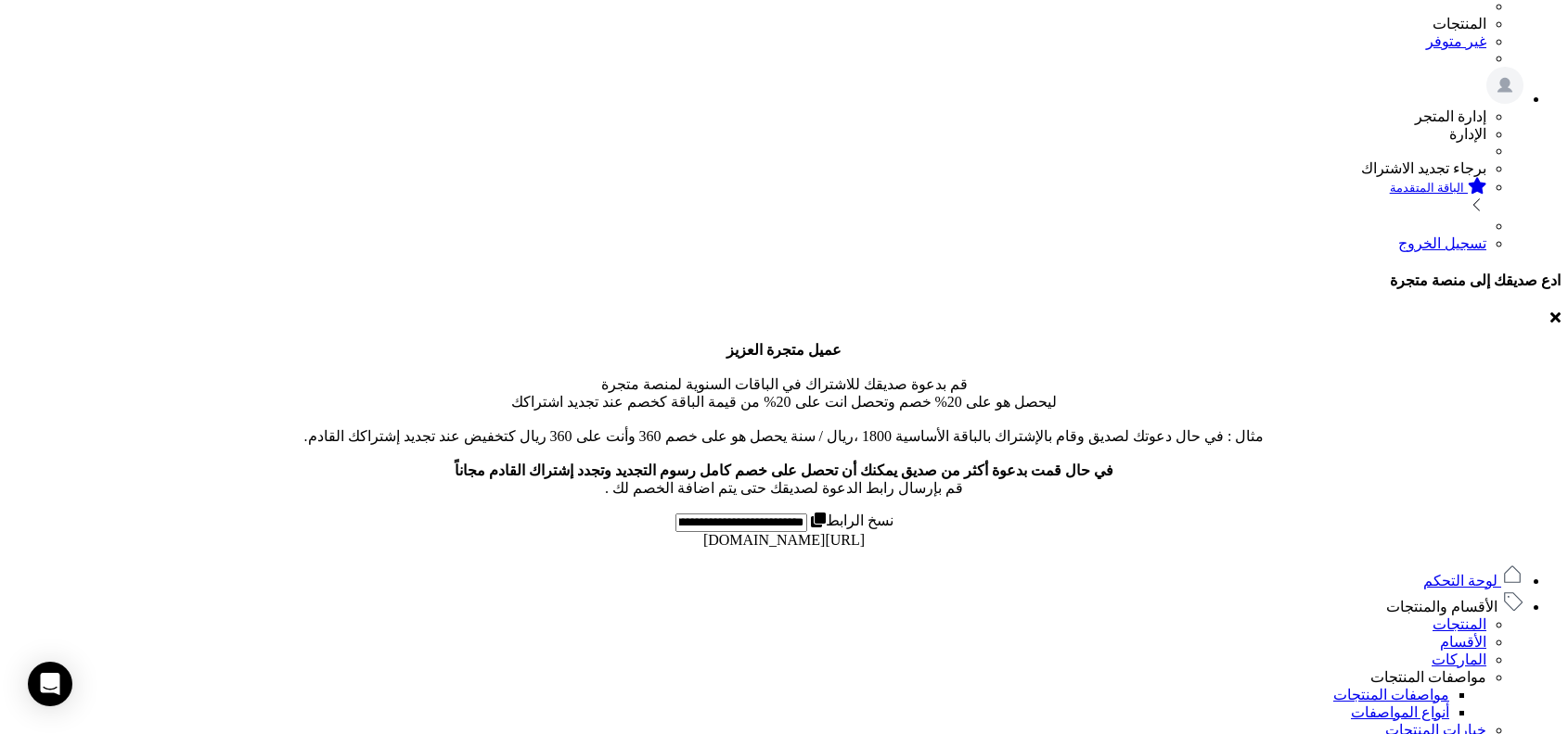
scroll to position [428, 0]
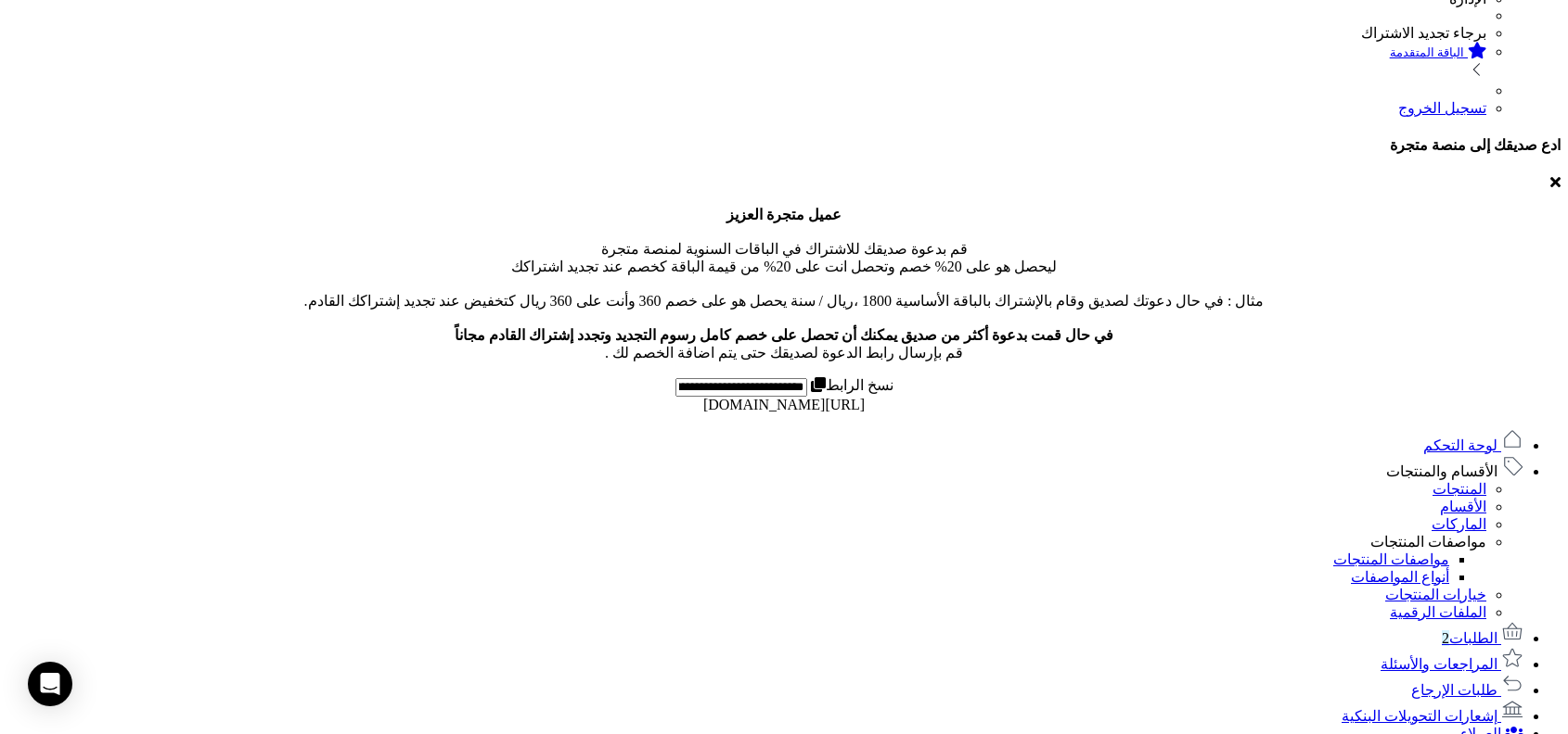
scroll to position [709, 0]
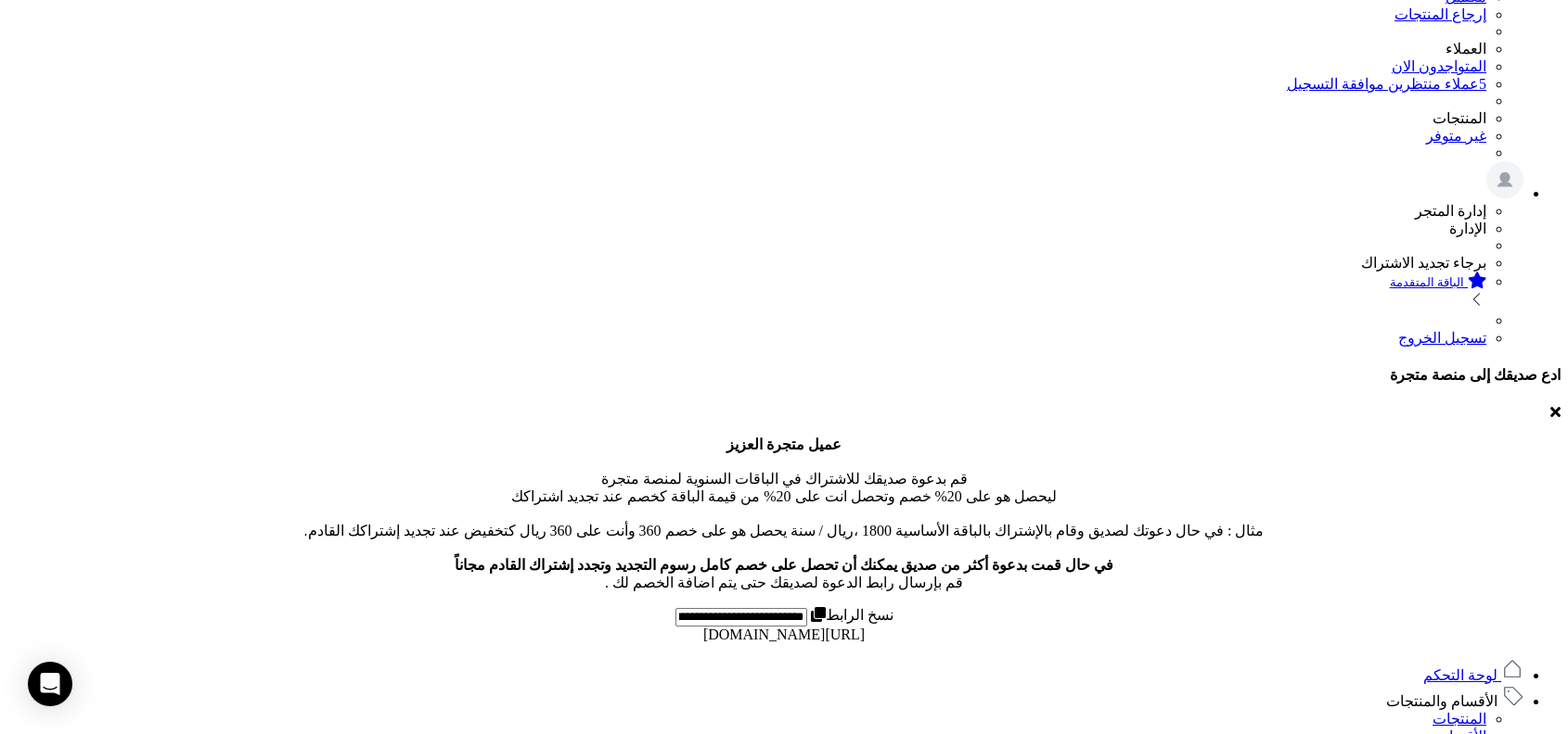
scroll to position [388, 0]
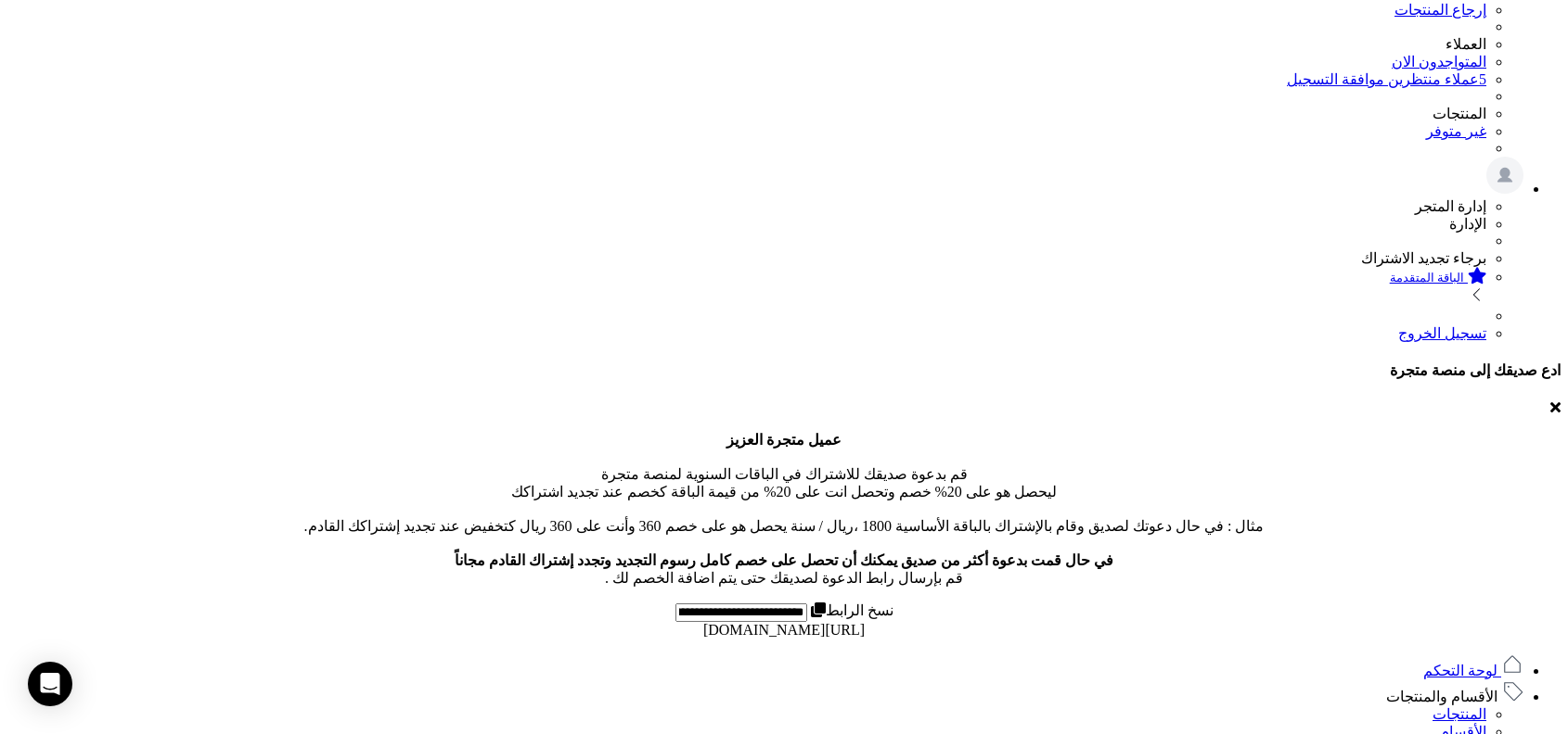
scroll to position [478, 0]
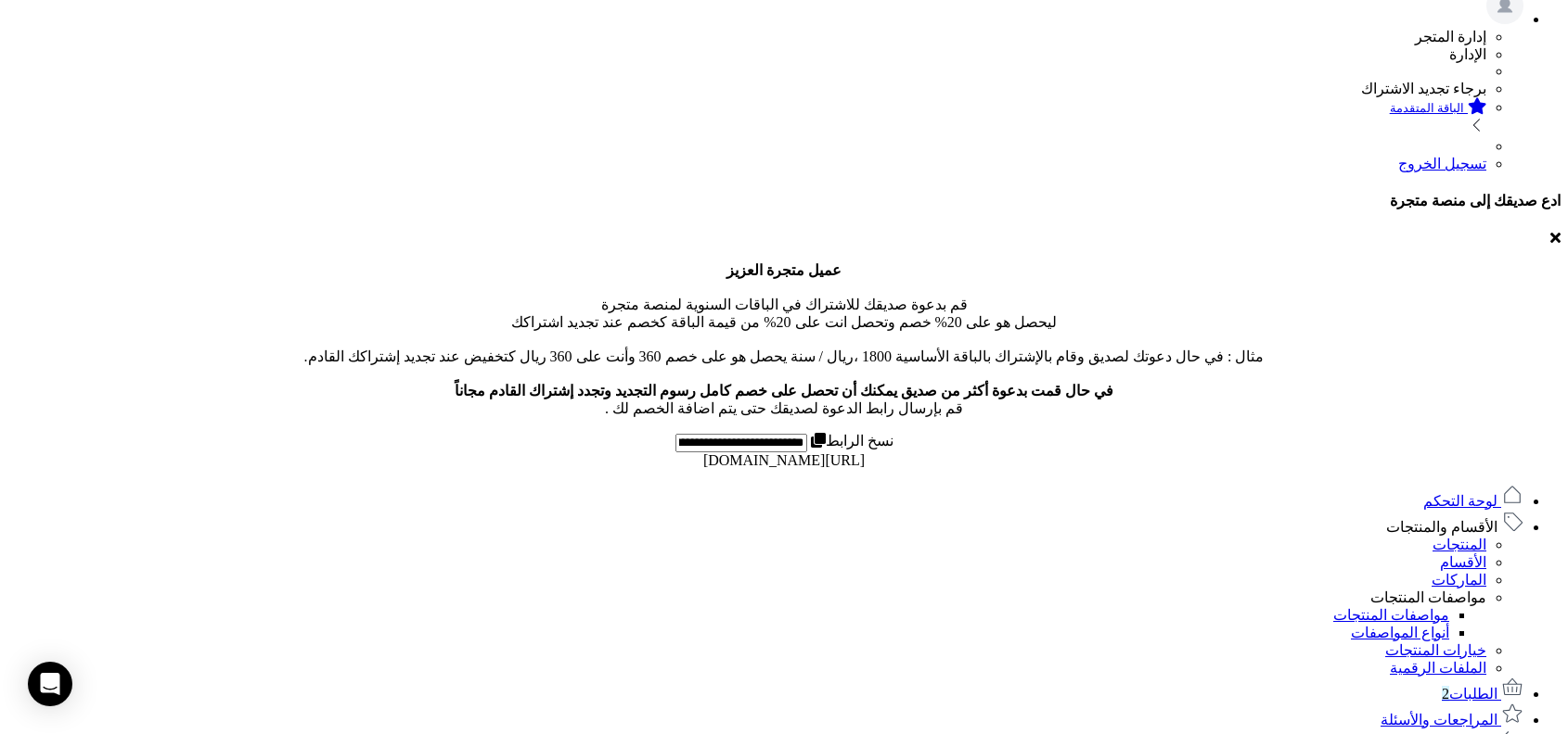
type input "*"
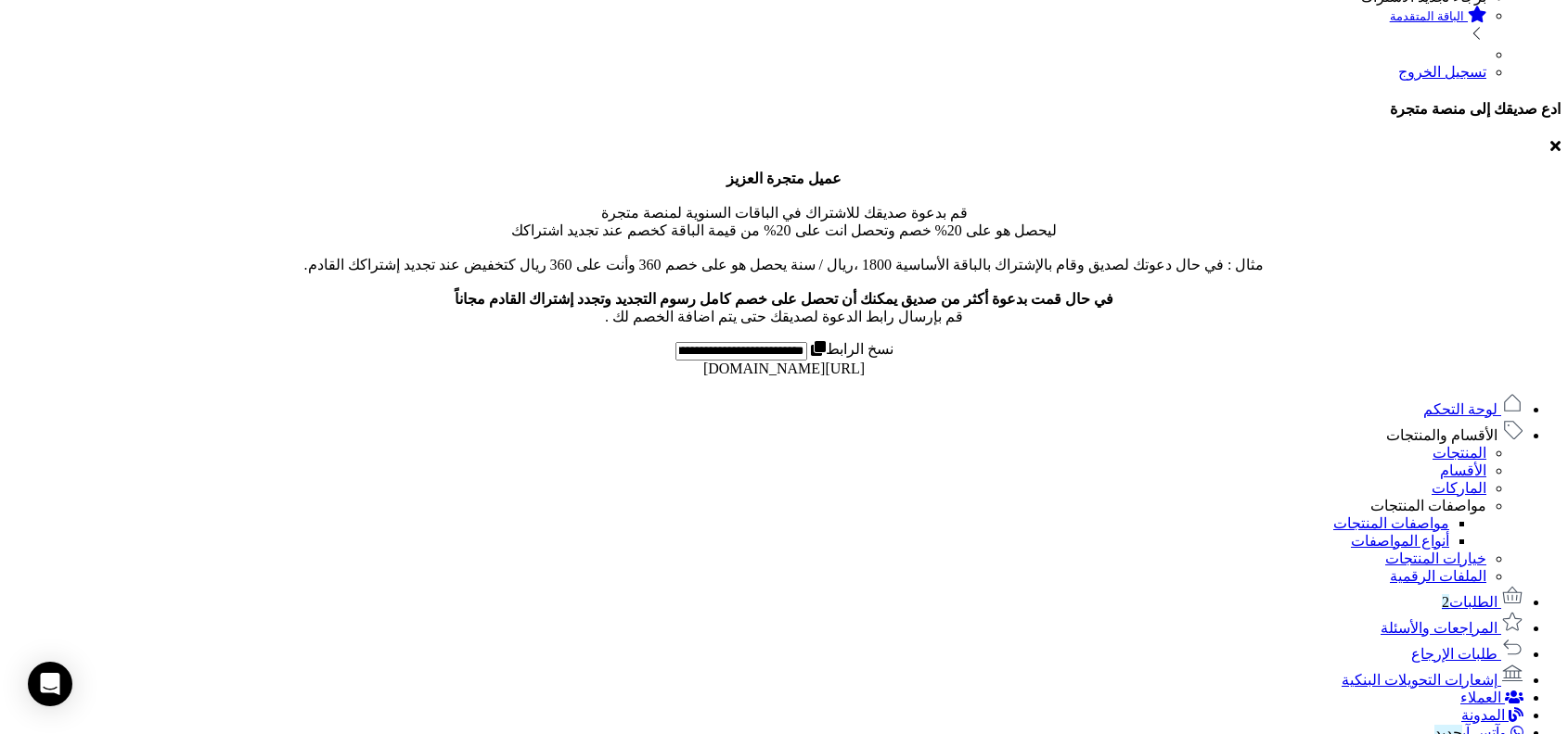
scroll to position [635, 0]
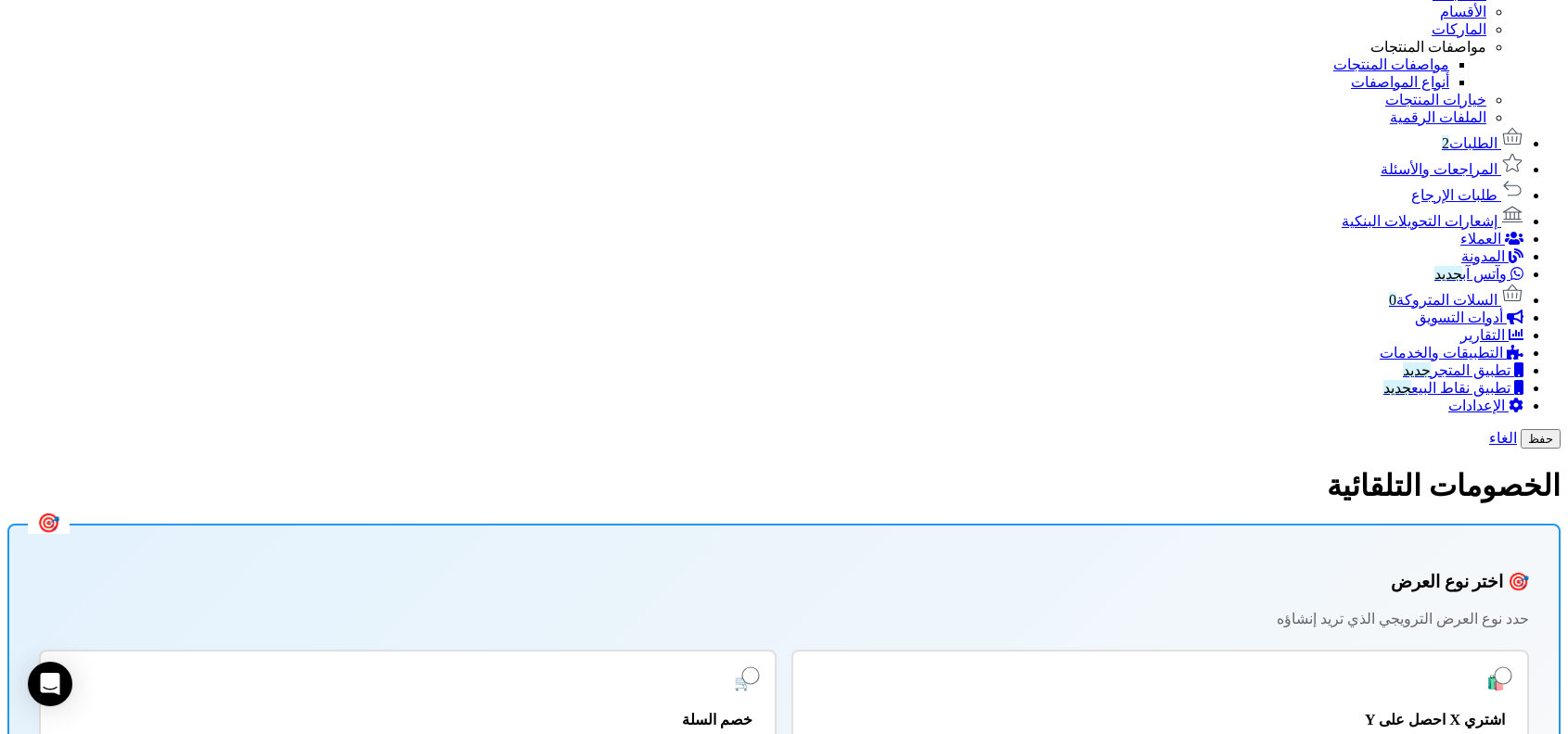
scroll to position [1074, 0]
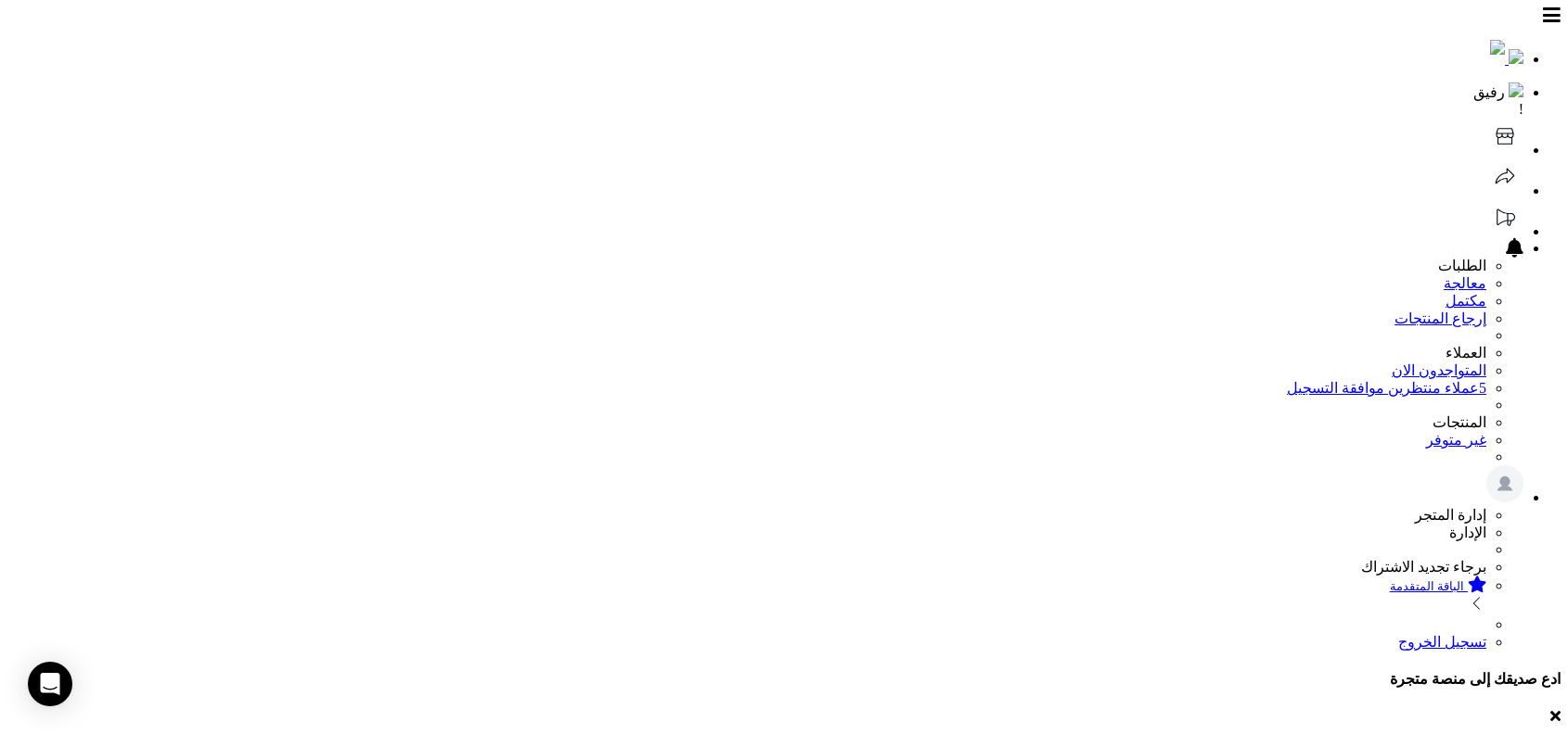
drag, startPoint x: 470, startPoint y: 691, endPoint x: 482, endPoint y: 692, distance: 12.0
type input "**********"
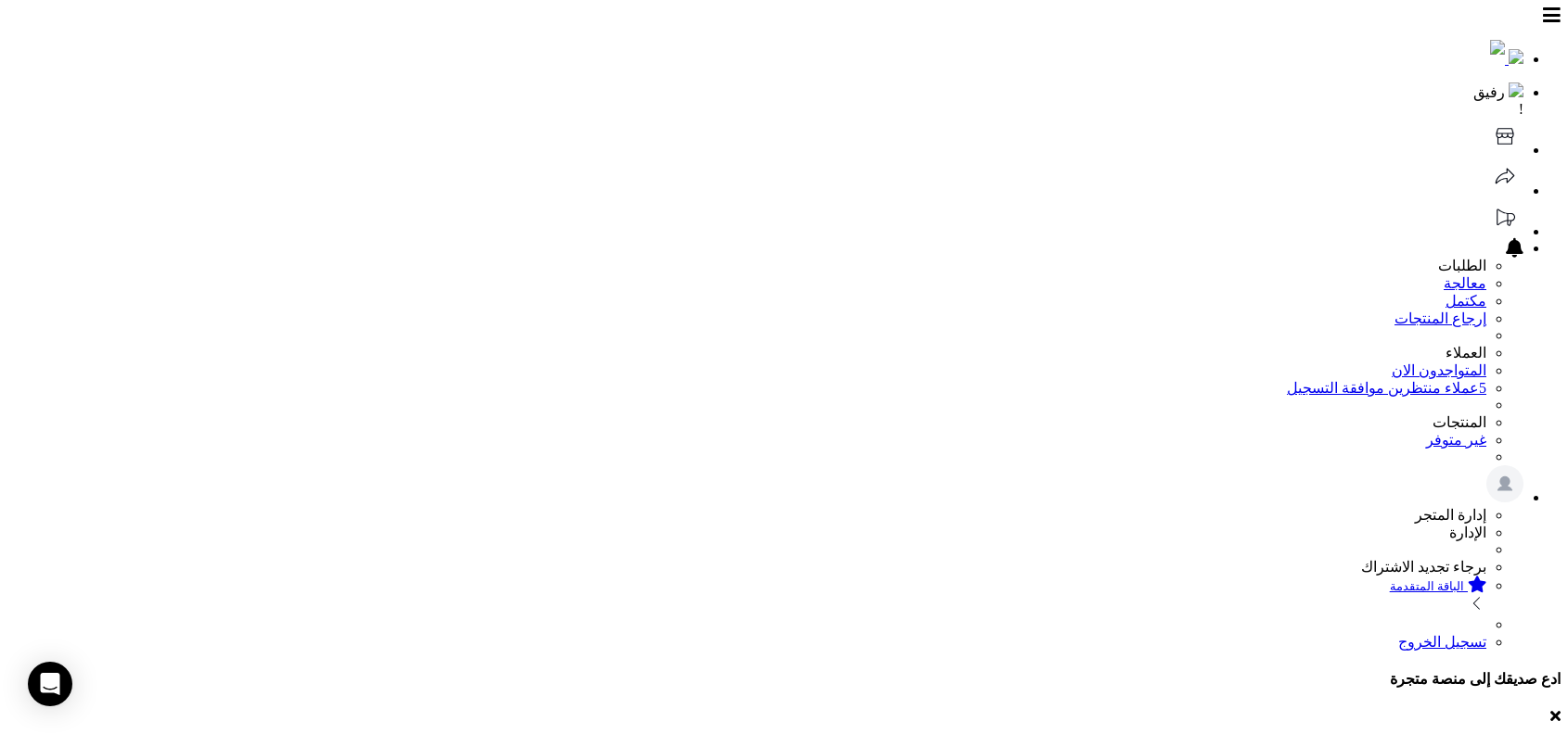
type input "****"
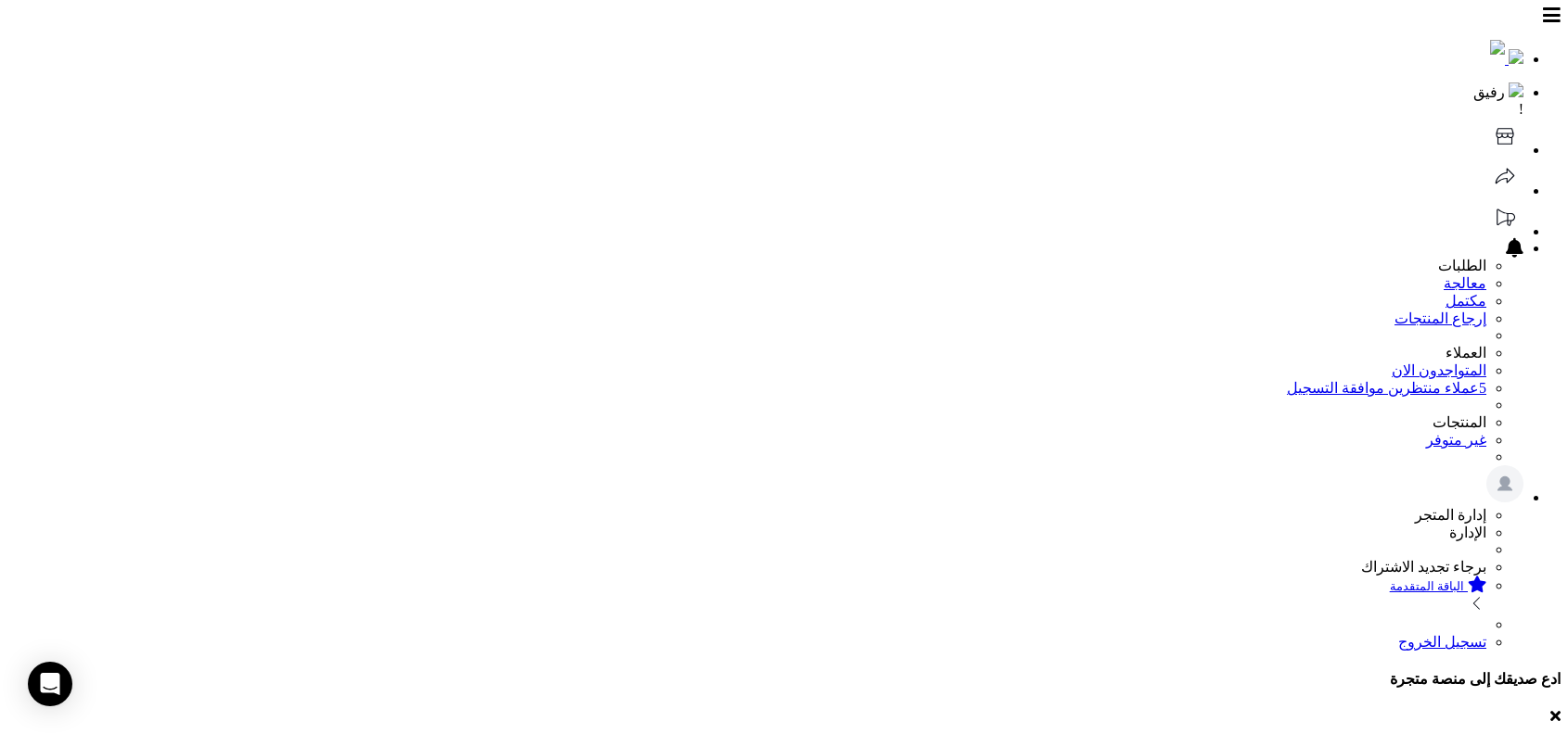
type input "****"
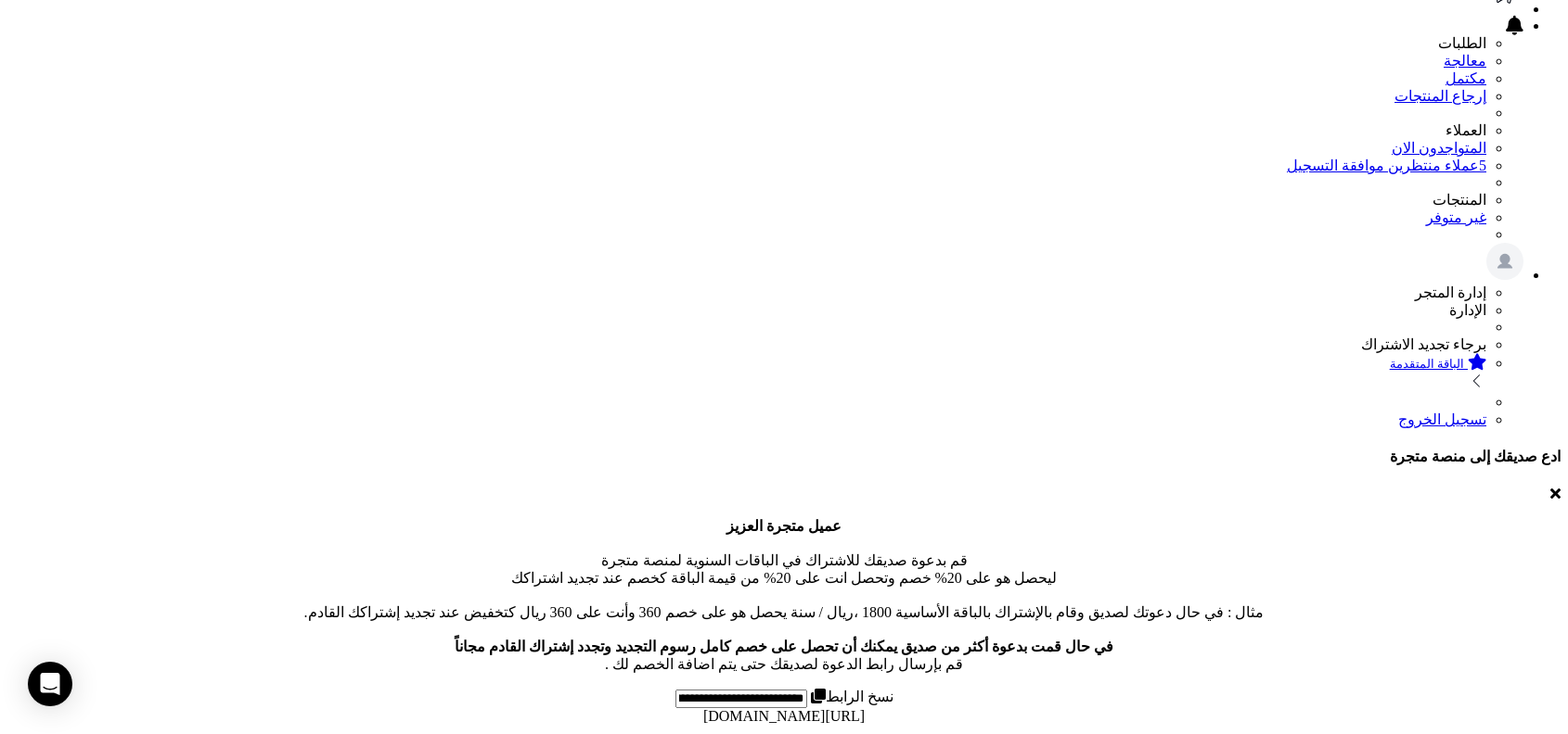
scroll to position [348, 0]
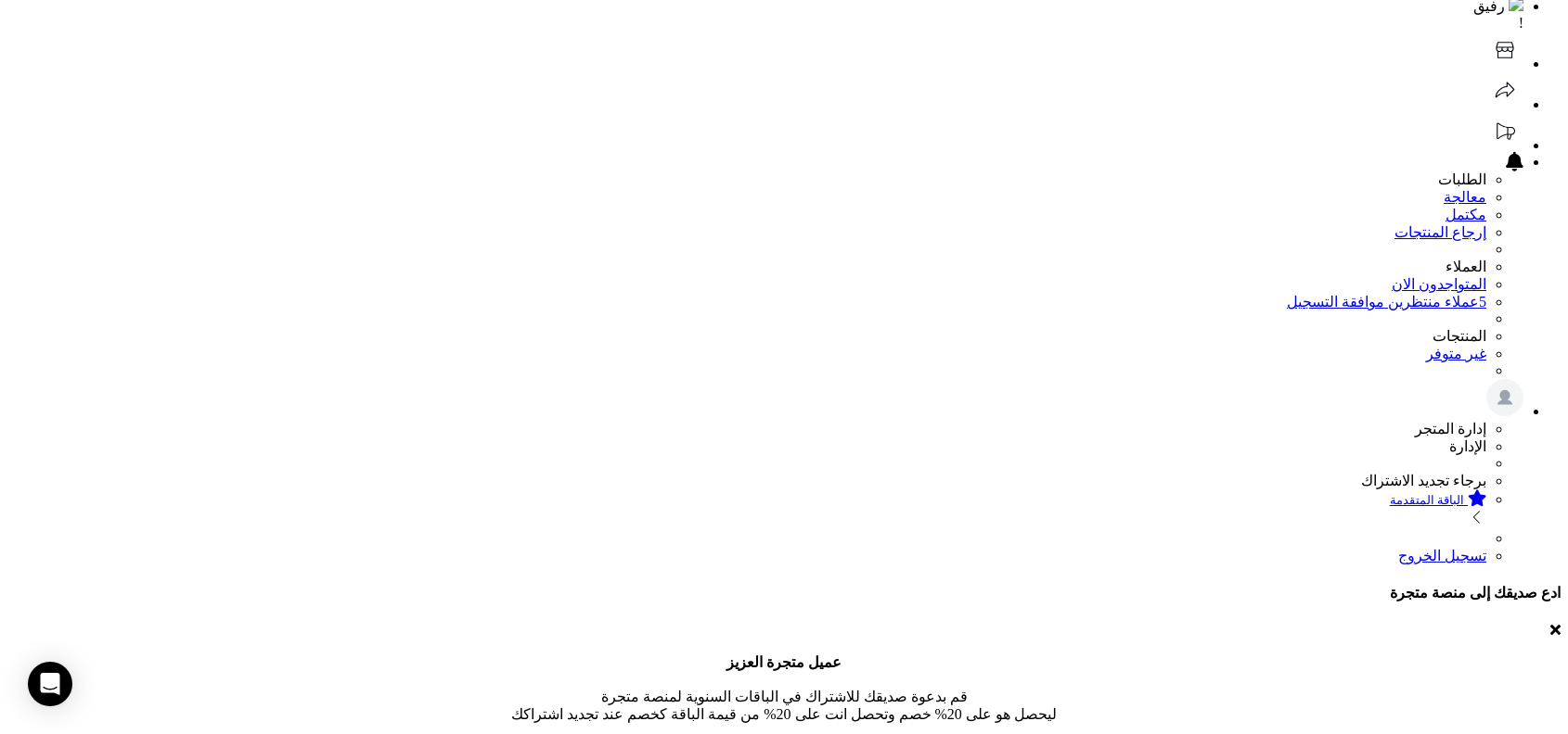
scroll to position [99, 0]
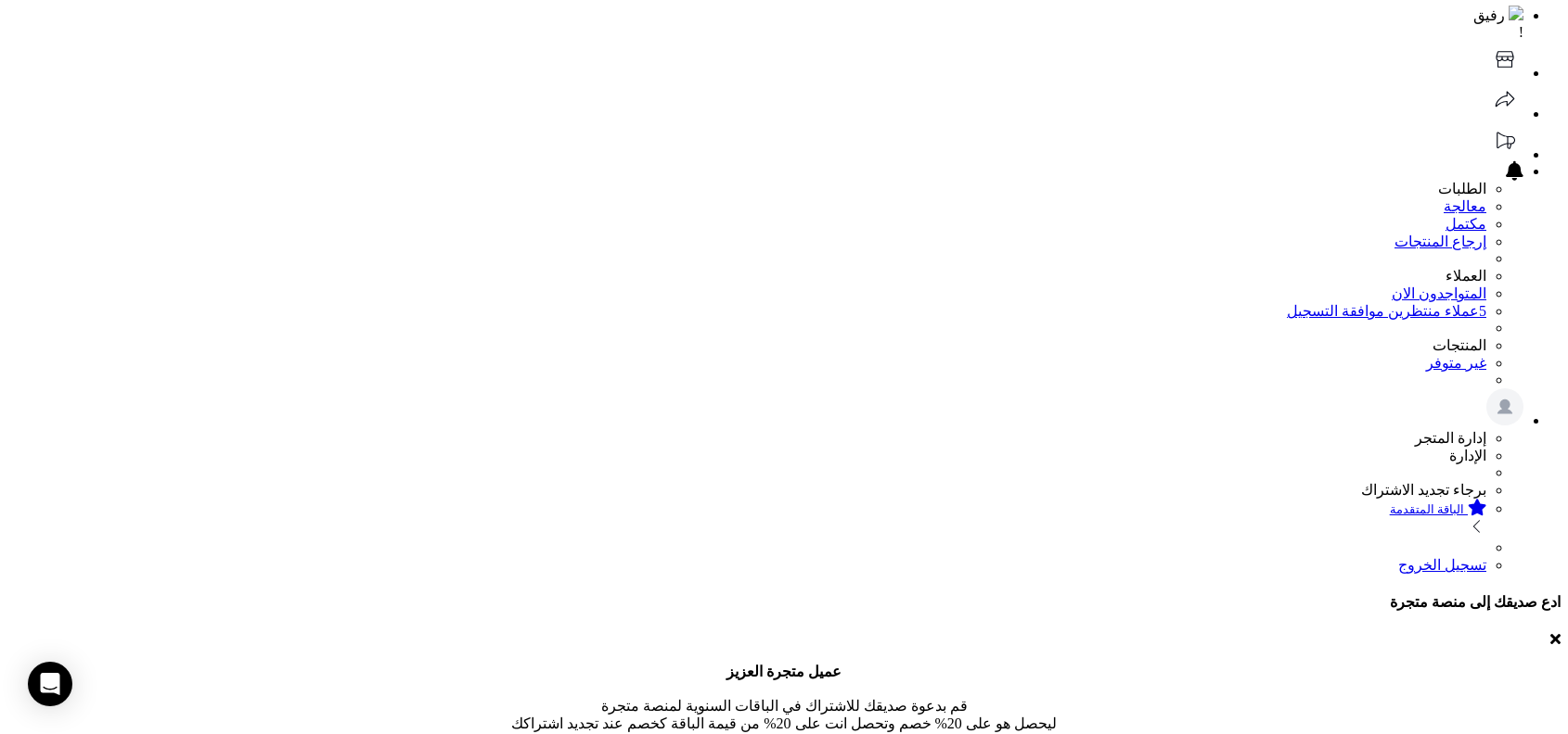
scroll to position [169, 0]
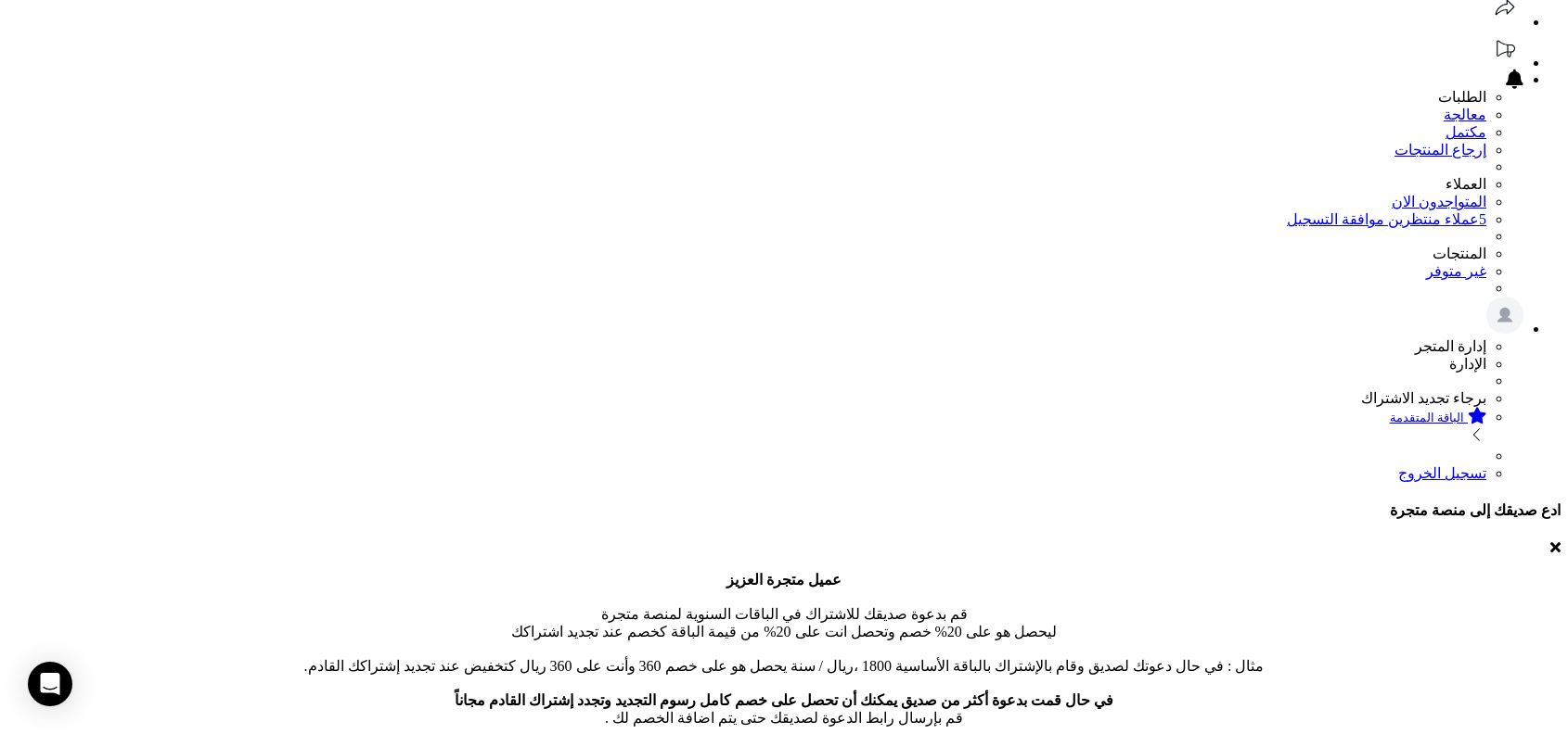
type input "****"
type input "**********"
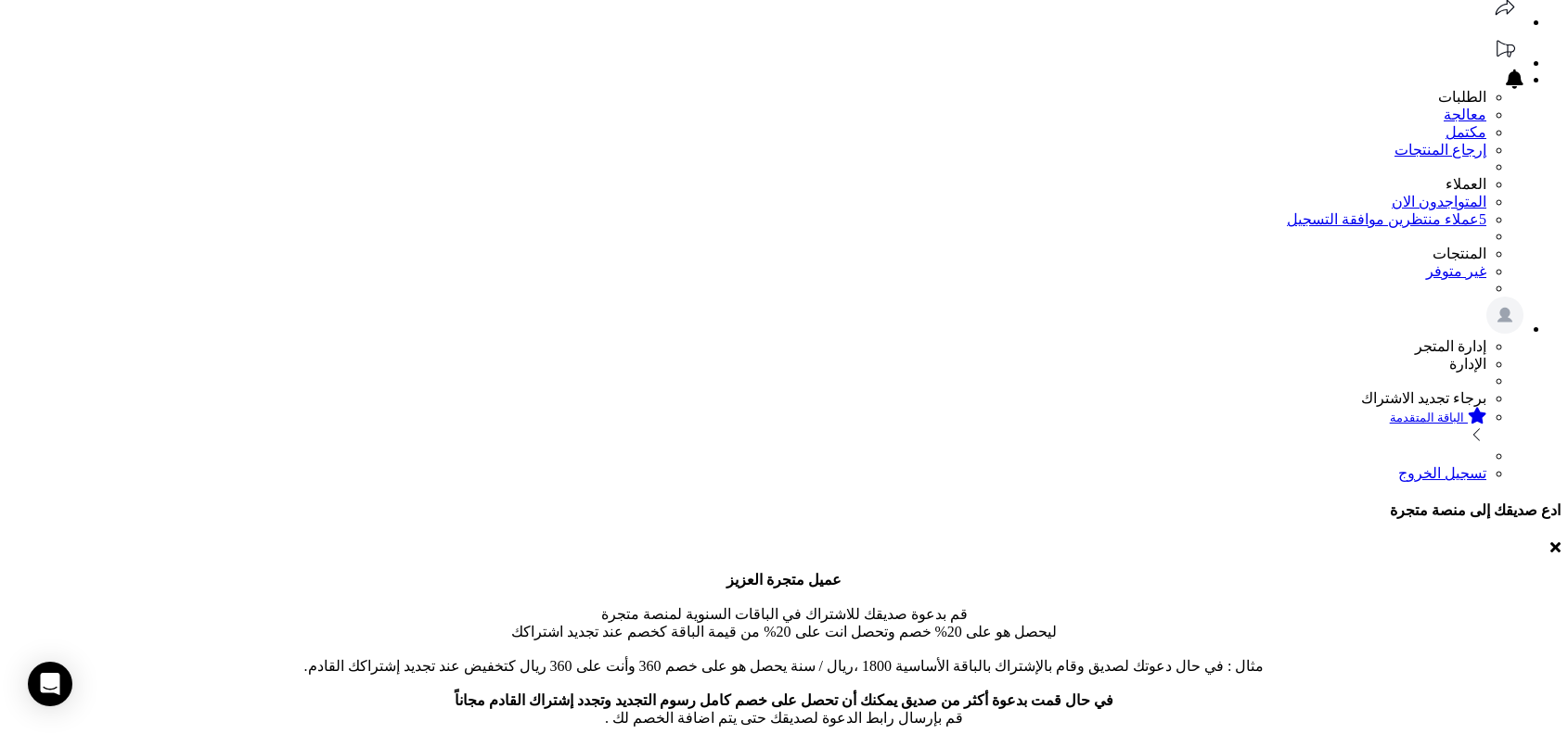
paste input "****"
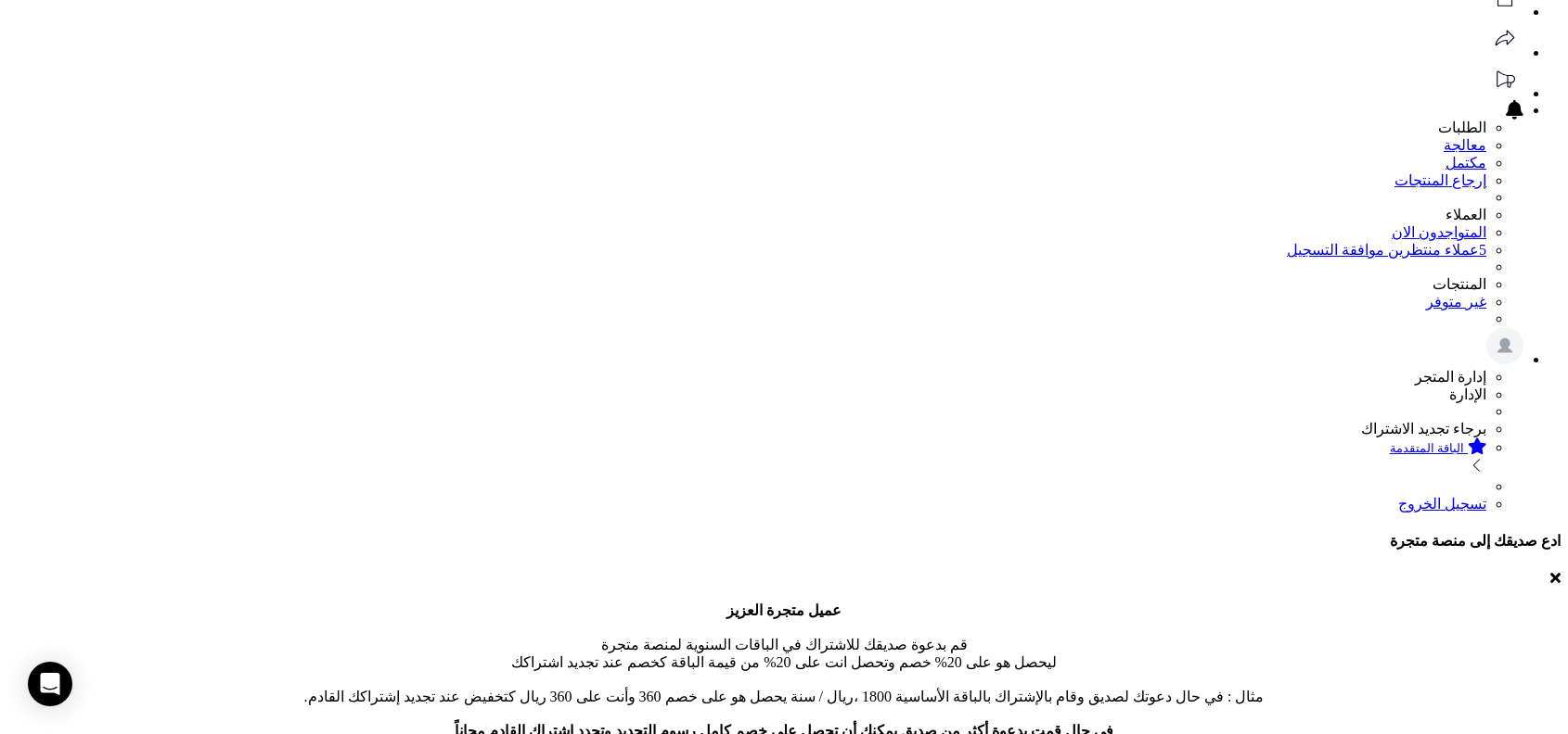
scroll to position [156, 0]
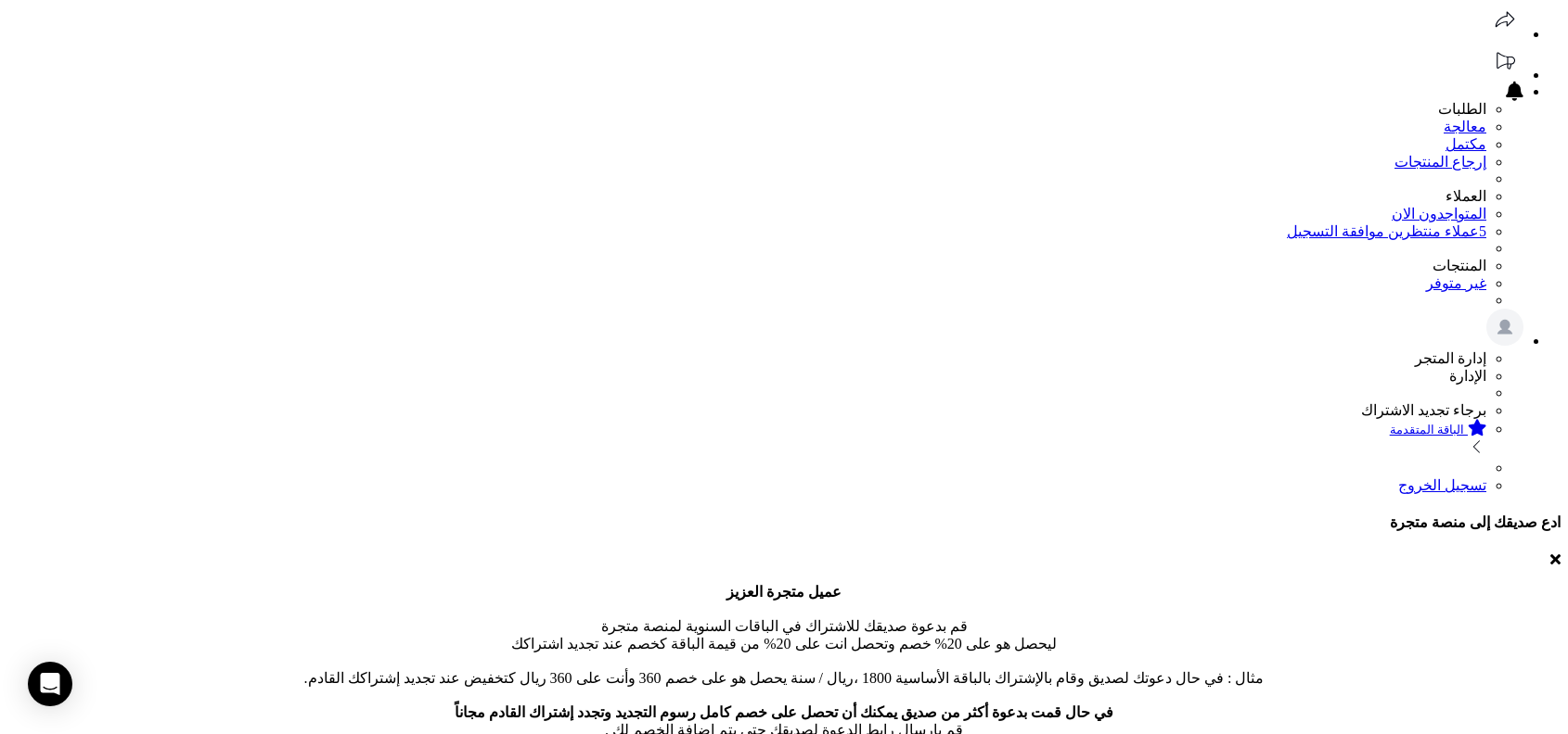
type input "****"
